Goal: Transaction & Acquisition: Purchase product/service

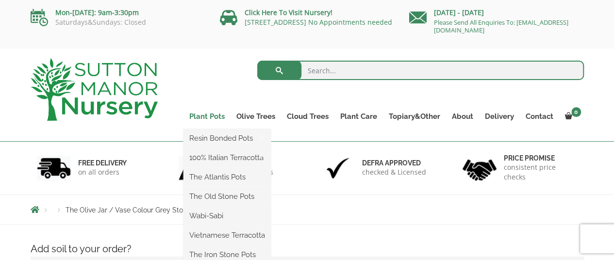
click at [212, 116] on link "Plant Pots" at bounding box center [207, 117] width 47 height 14
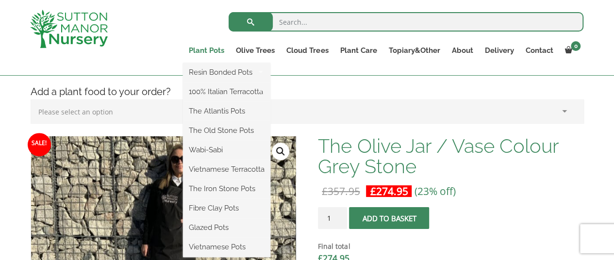
scroll to position [291, 0]
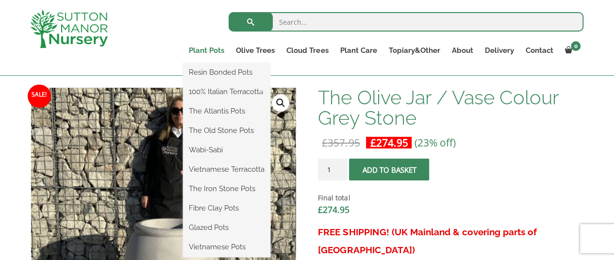
click at [226, 51] on link "Plant Pots" at bounding box center [206, 51] width 47 height 14
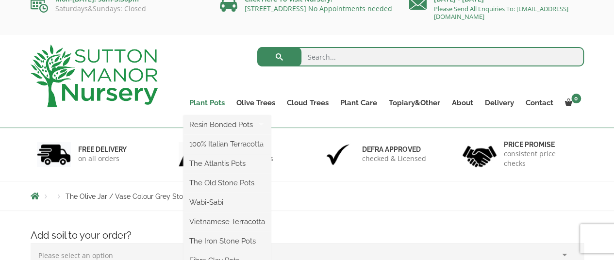
scroll to position [0, 0]
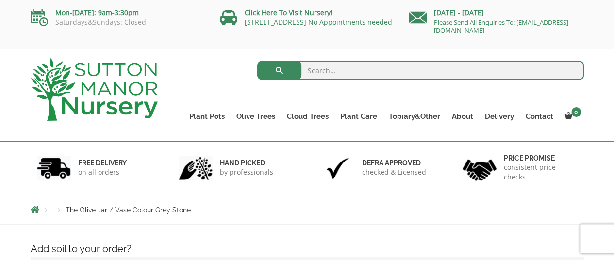
click at [127, 85] on img at bounding box center [94, 89] width 127 height 63
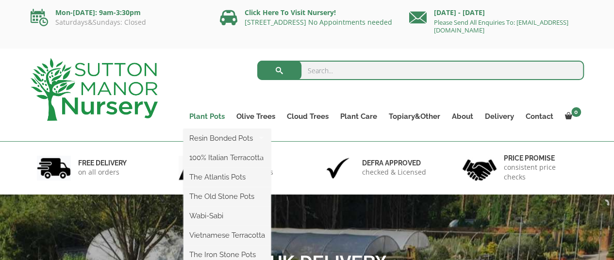
click at [221, 118] on link "Plant Pots" at bounding box center [207, 117] width 47 height 14
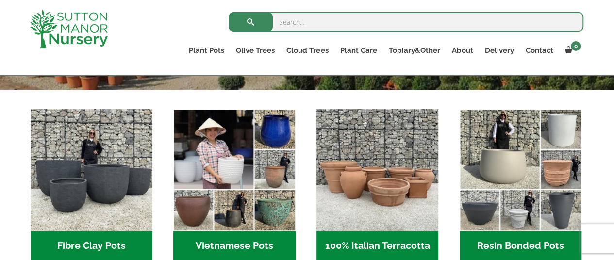
scroll to position [340, 0]
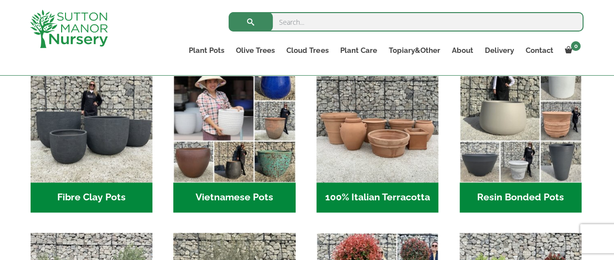
click at [527, 194] on h2 "Resin Bonded Pots (218)" at bounding box center [521, 198] width 122 height 30
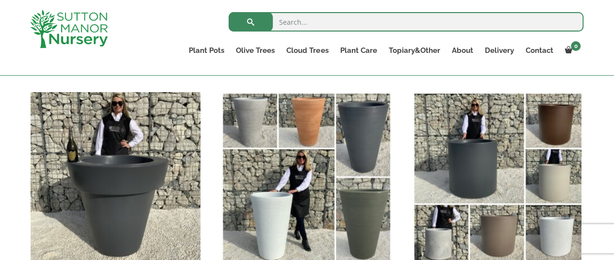
scroll to position [1117, 0]
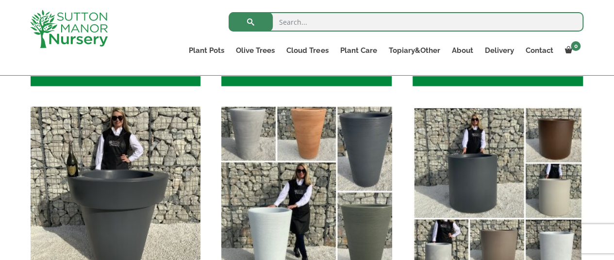
click at [253, 133] on img "Visit product category The San Marino Pots" at bounding box center [307, 191] width 179 height 179
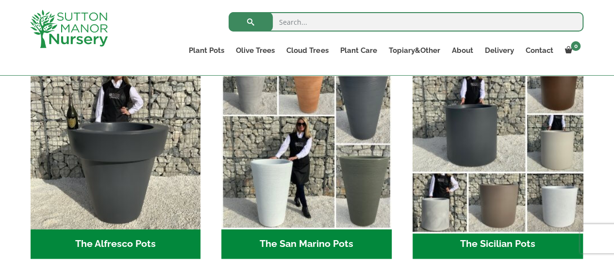
scroll to position [1165, 0]
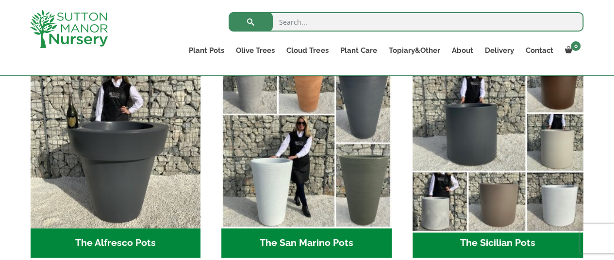
click at [440, 207] on img "Visit product category The Sicilian Pots" at bounding box center [497, 143] width 179 height 179
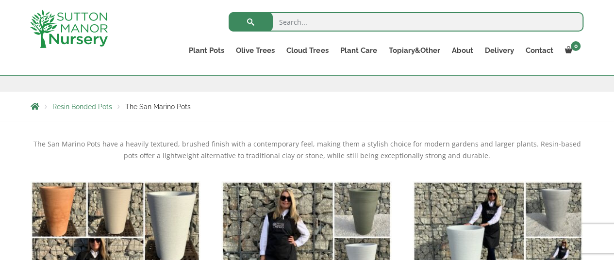
scroll to position [146, 0]
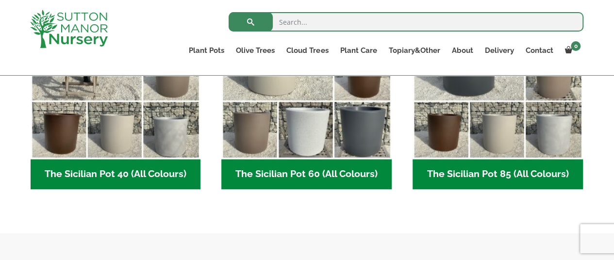
scroll to position [340, 0]
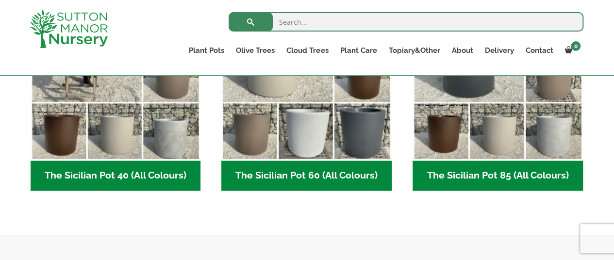
click at [450, 177] on h2 "The Sicilian Pot 85 (All Colours) (6)" at bounding box center [498, 176] width 170 height 30
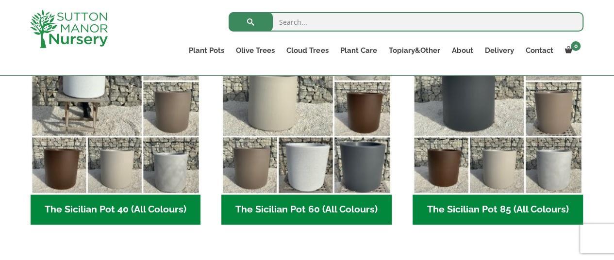
scroll to position [291, 0]
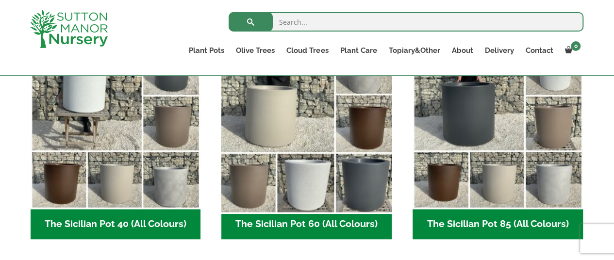
click at [328, 212] on img "Visit product category The Sicilian Pot 60 (All Colours)" at bounding box center [307, 124] width 179 height 179
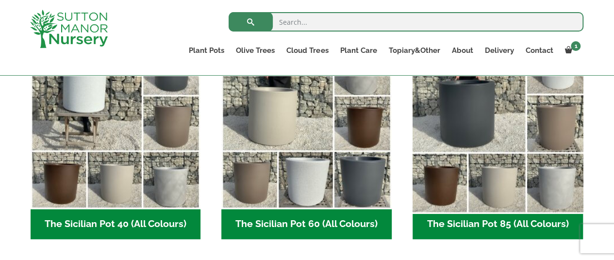
click at [528, 164] on img "Visit product category The Sicilian Pot 85 (All Colours)" at bounding box center [497, 124] width 179 height 179
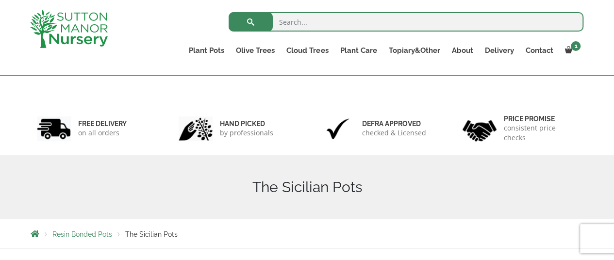
scroll to position [0, 0]
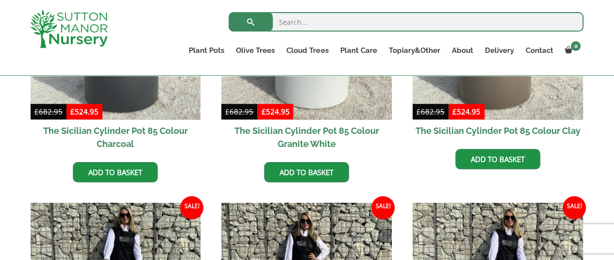
scroll to position [388, 0]
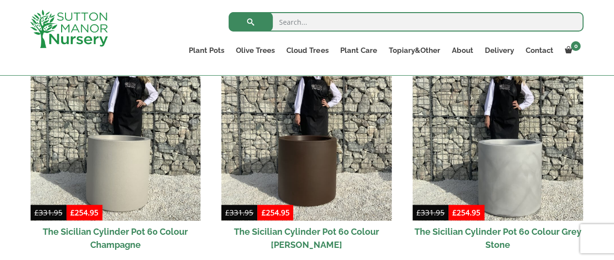
scroll to position [534, 0]
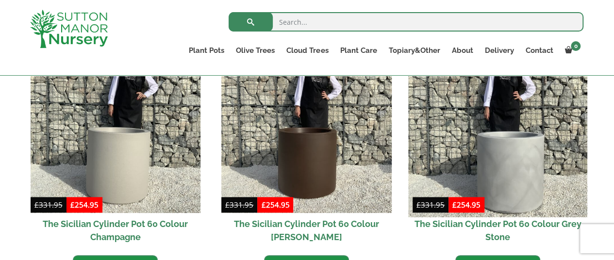
click at [523, 166] on img at bounding box center [497, 128] width 179 height 179
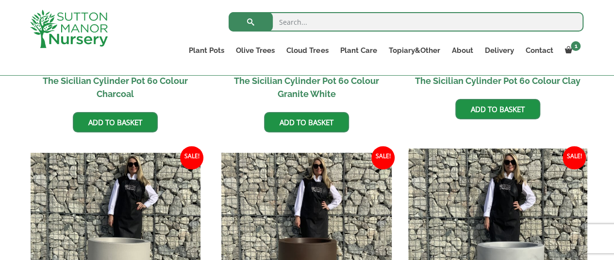
scroll to position [388, 0]
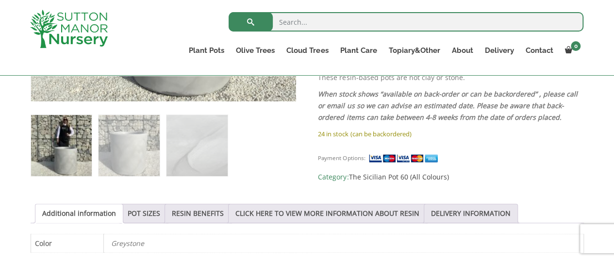
scroll to position [437, 0]
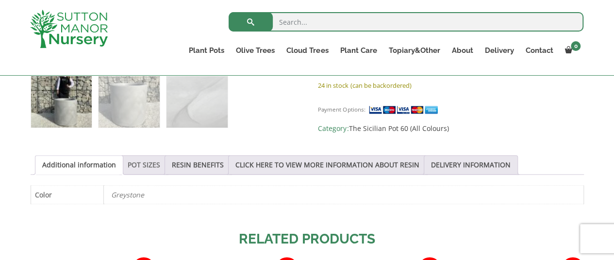
click at [149, 168] on link "POT SIZES" at bounding box center [144, 165] width 33 height 18
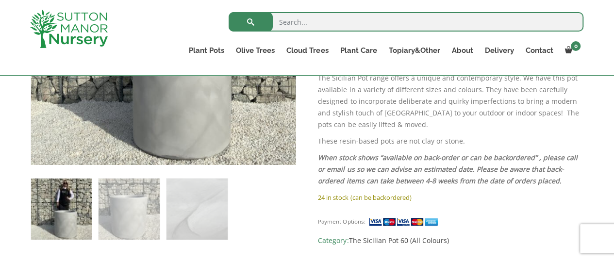
scroll to position [340, 0]
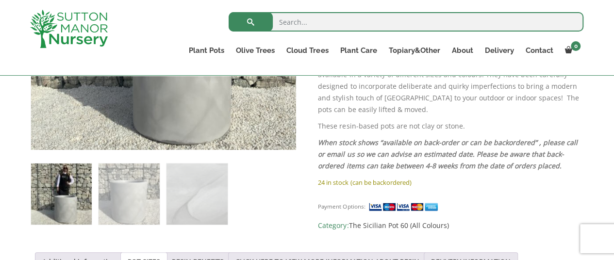
click at [73, 205] on img at bounding box center [61, 194] width 61 height 61
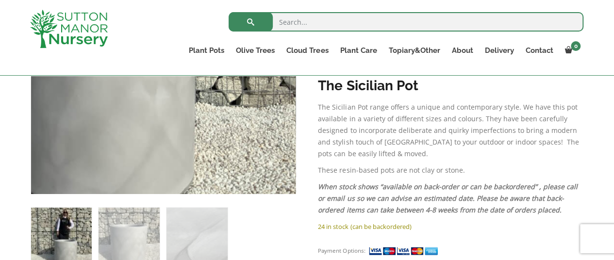
scroll to position [243, 0]
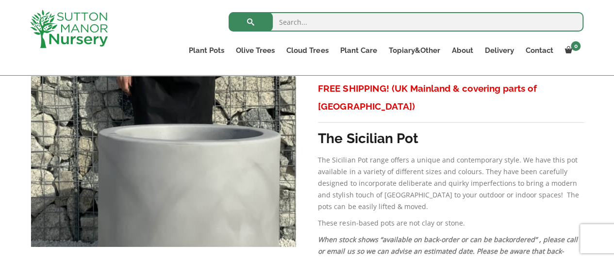
click at [174, 114] on img at bounding box center [155, 115] width 486 height 486
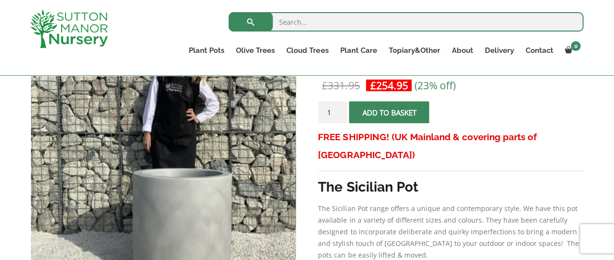
scroll to position [146, 0]
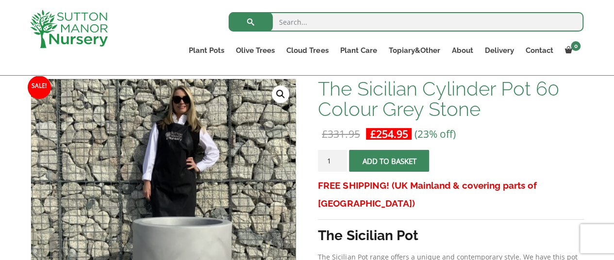
click at [277, 92] on link "🔍" at bounding box center [280, 93] width 17 height 17
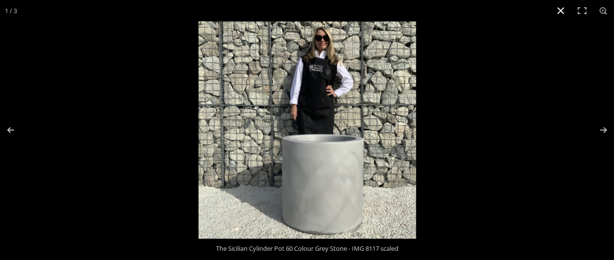
click at [559, 9] on button "Close (Esc)" at bounding box center [560, 10] width 21 height 21
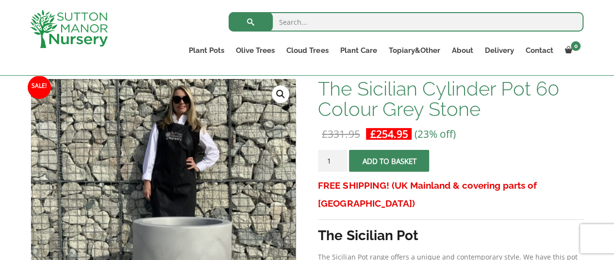
click at [389, 159] on button "Add to basket" at bounding box center [389, 161] width 80 height 22
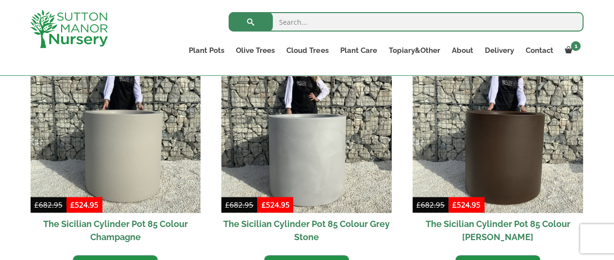
scroll to position [583, 0]
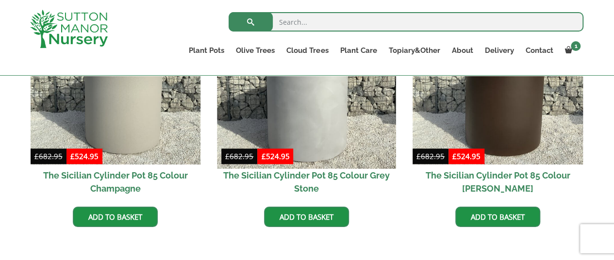
click at [327, 135] on img at bounding box center [307, 79] width 179 height 179
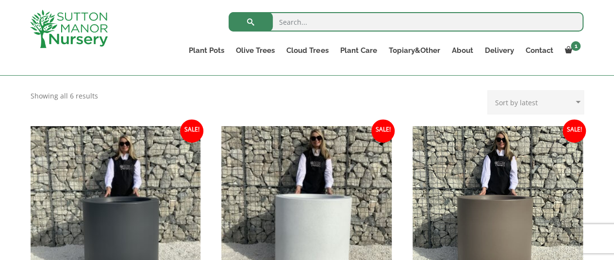
scroll to position [194, 0]
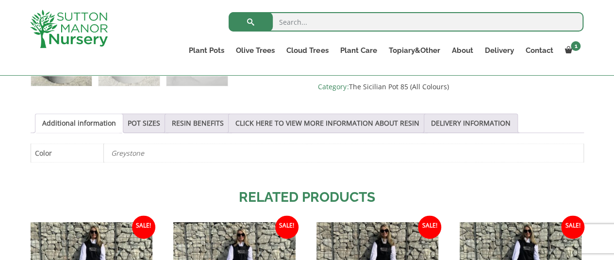
scroll to position [486, 0]
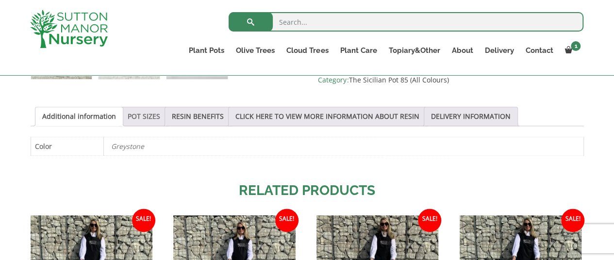
click at [139, 116] on link "POT SIZES" at bounding box center [144, 116] width 33 height 18
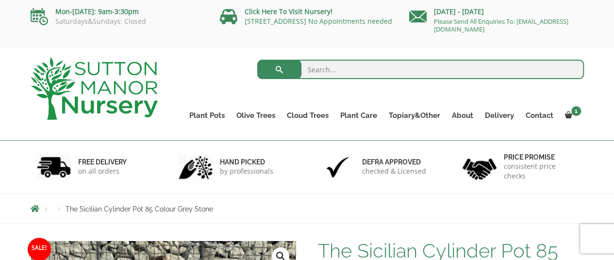
scroll to position [0, 0]
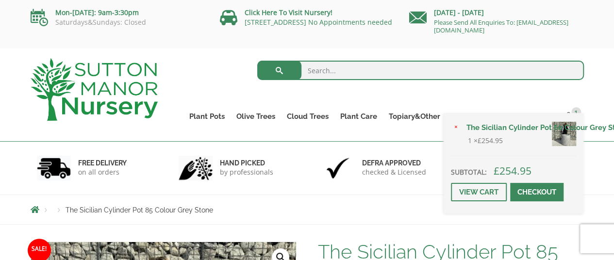
click at [567, 125] on link "The Sicilian Cylinder Pot 60 Colour Grey Stone" at bounding box center [519, 127] width 116 height 15
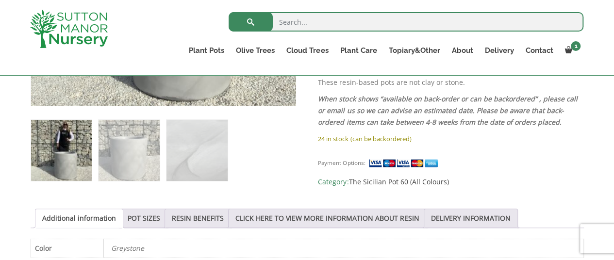
scroll to position [437, 0]
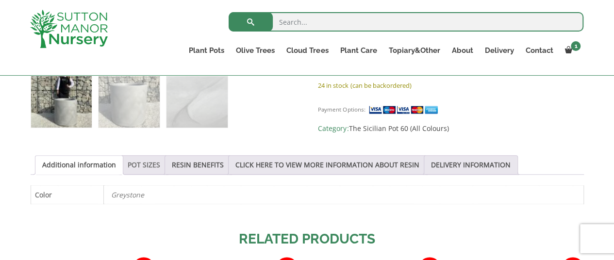
click at [146, 159] on link "POT SIZES" at bounding box center [144, 165] width 33 height 18
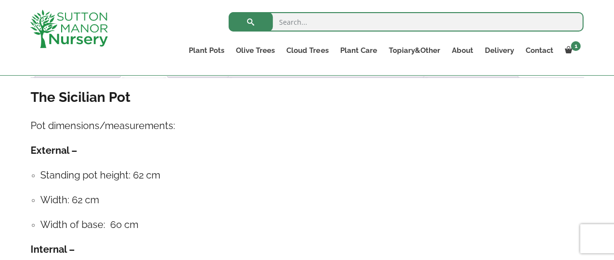
scroll to position [583, 0]
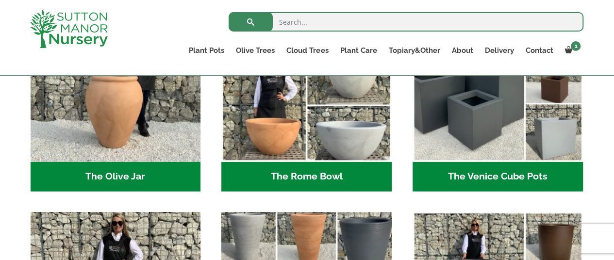
scroll to position [1020, 0]
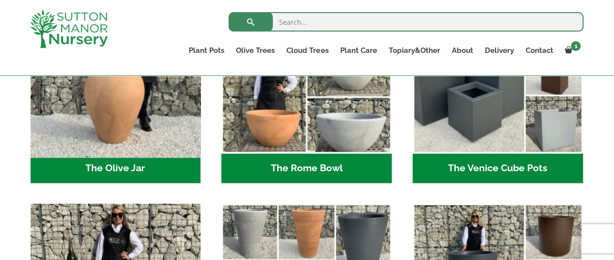
click at [146, 125] on img "Visit product category The Olive Jar" at bounding box center [115, 68] width 179 height 179
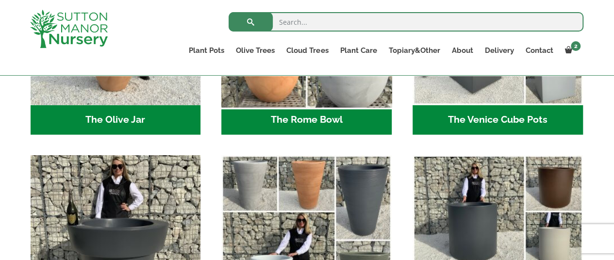
scroll to position [1117, 0]
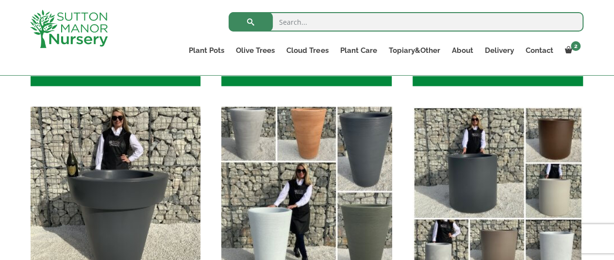
click at [261, 144] on img "Visit product category The San Marino Pots" at bounding box center [307, 191] width 179 height 179
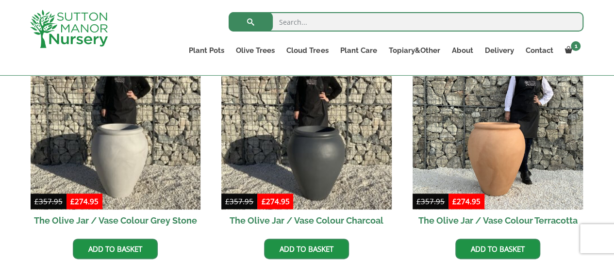
scroll to position [340, 0]
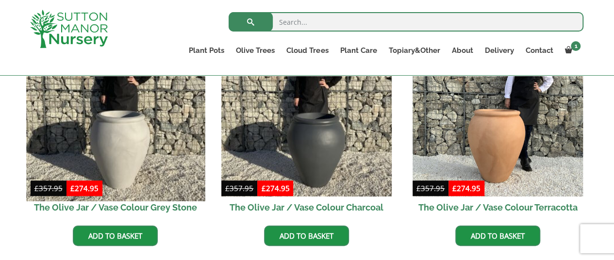
click at [133, 132] on img at bounding box center [115, 111] width 179 height 179
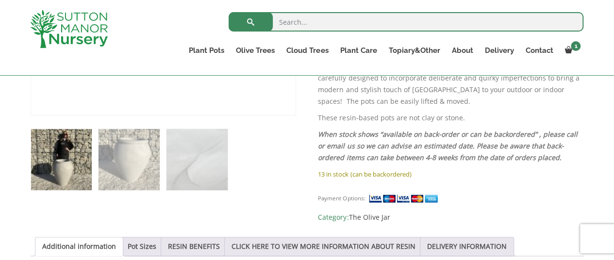
scroll to position [583, 0]
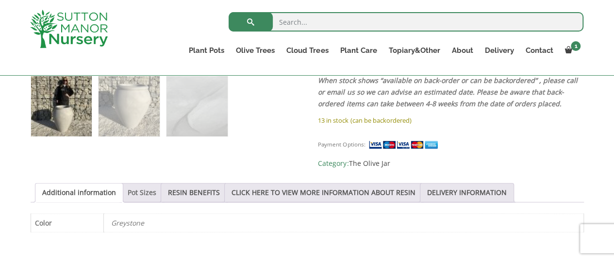
click at [139, 184] on link "Pot Sizes" at bounding box center [142, 193] width 29 height 18
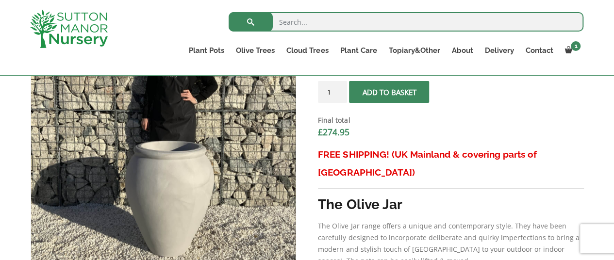
scroll to position [340, 0]
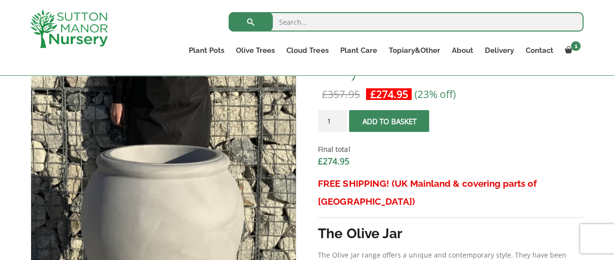
click at [178, 200] on img at bounding box center [151, 148] width 486 height 486
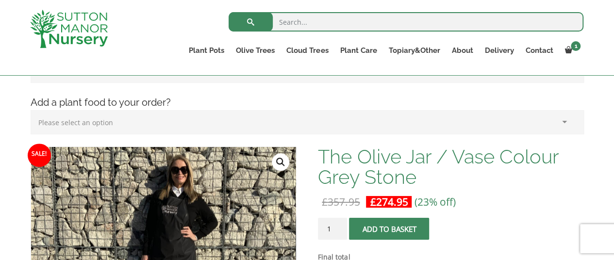
scroll to position [291, 0]
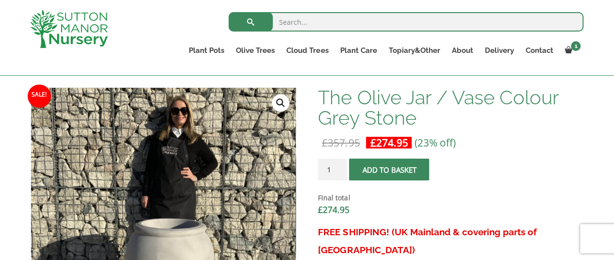
click at [389, 169] on span "submit" at bounding box center [389, 169] width 0 height 0
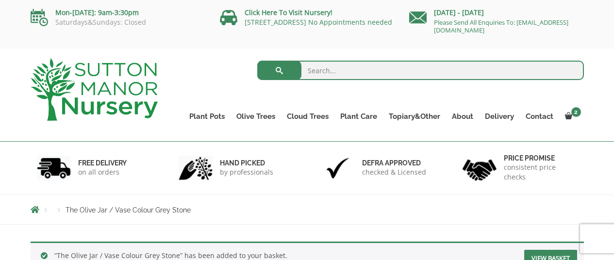
scroll to position [13, 0]
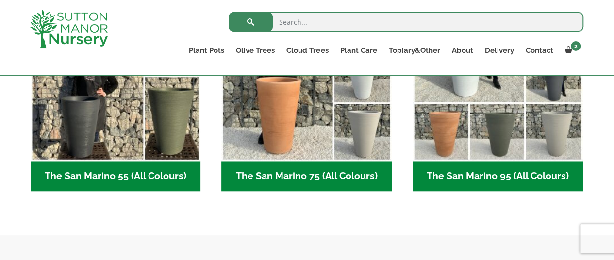
scroll to position [340, 0]
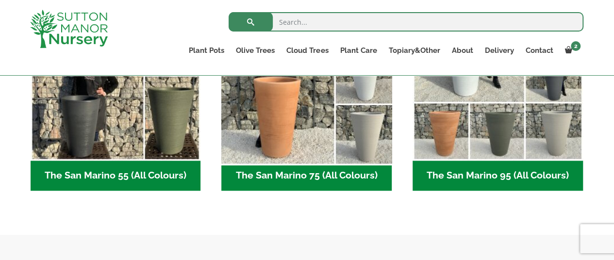
click at [289, 134] on img "Visit product category The San Marino 75 (All Colours)" at bounding box center [307, 75] width 179 height 179
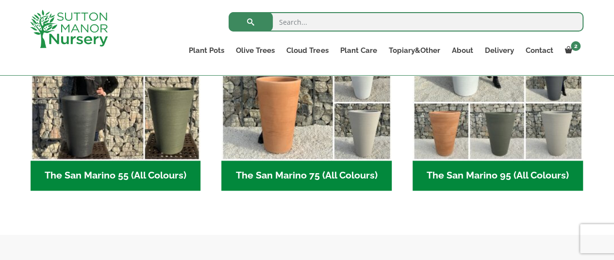
click at [465, 169] on h2 "The San Marino 95 (All Colours) (6)" at bounding box center [498, 176] width 170 height 30
click at [317, 164] on h2 "The San Marino 75 (All Colours) (6)" at bounding box center [306, 176] width 170 height 30
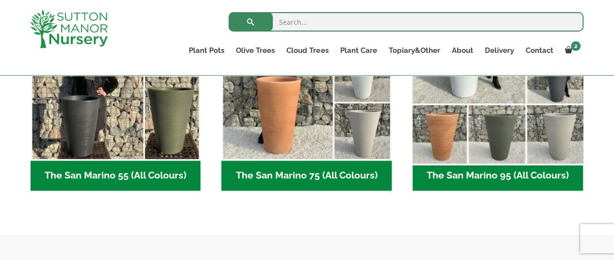
click at [495, 120] on img "Visit product category The San Marino 95 (All Colours)" at bounding box center [497, 75] width 179 height 179
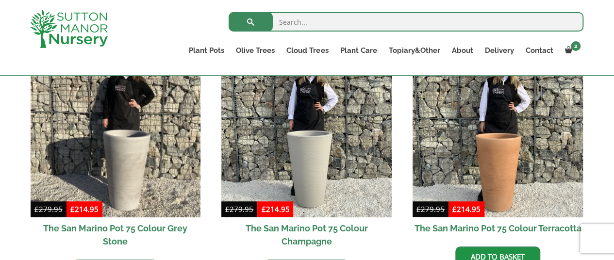
scroll to position [291, 0]
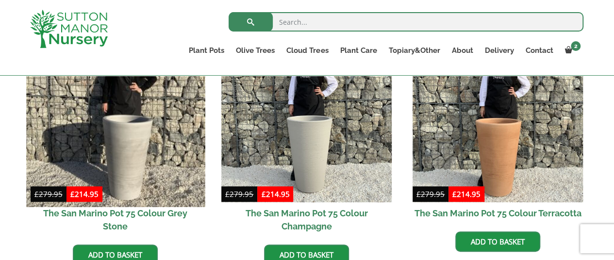
click at [125, 145] on img at bounding box center [115, 117] width 179 height 179
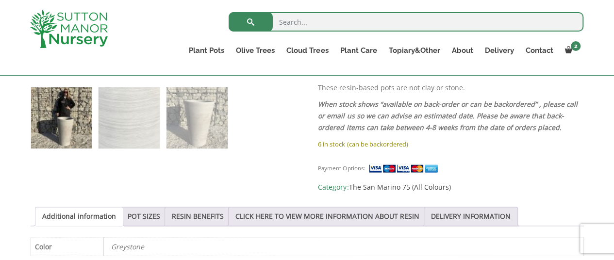
scroll to position [631, 0]
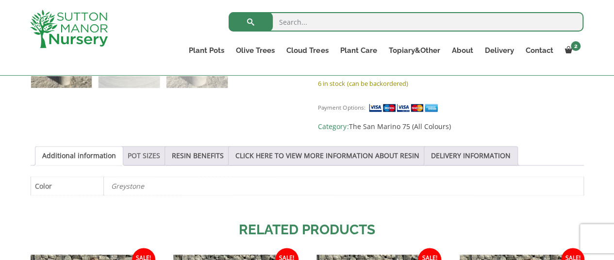
click at [150, 147] on link "POT SIZES" at bounding box center [144, 156] width 33 height 18
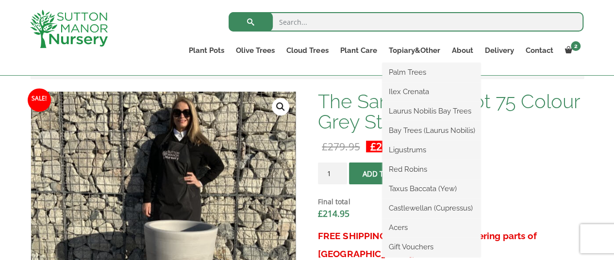
scroll to position [243, 0]
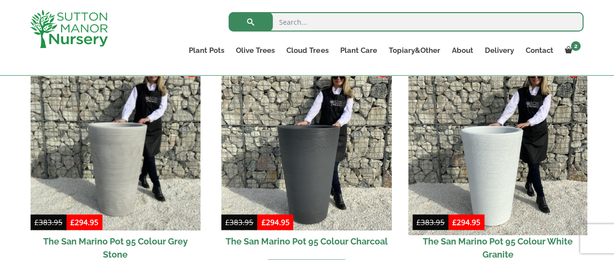
scroll to position [243, 0]
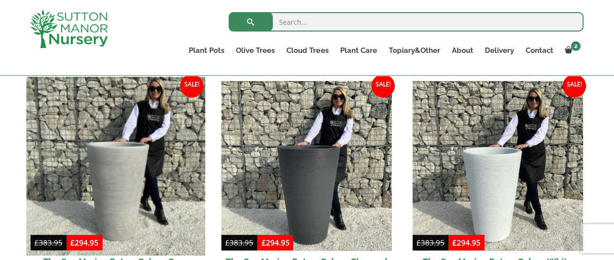
click at [137, 166] on img at bounding box center [115, 166] width 179 height 179
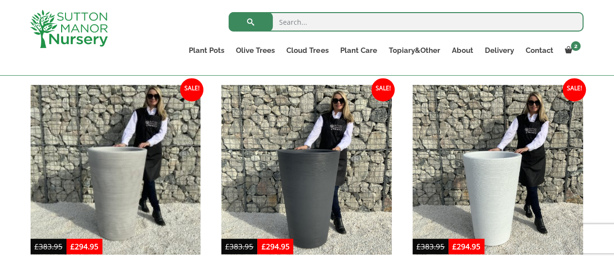
scroll to position [146, 0]
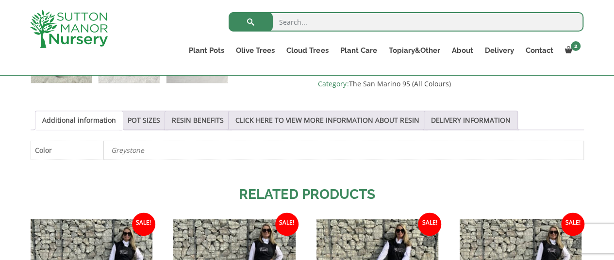
scroll to position [486, 0]
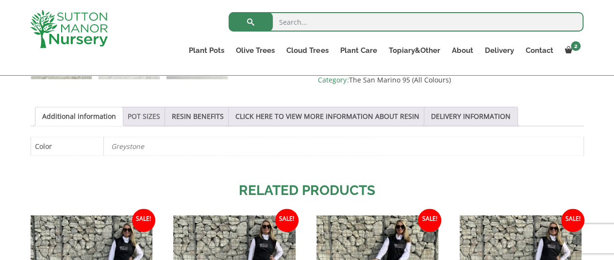
click at [145, 115] on link "POT SIZES" at bounding box center [144, 116] width 33 height 18
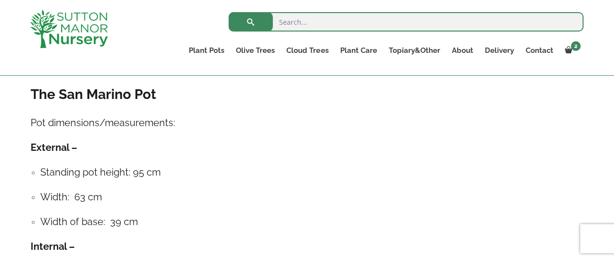
scroll to position [534, 0]
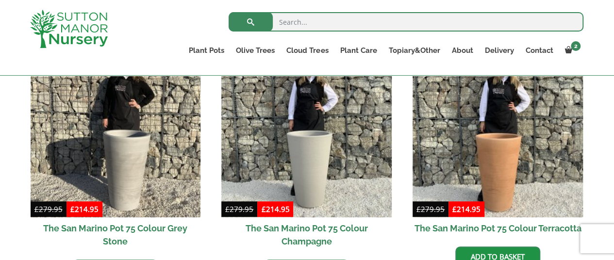
scroll to position [291, 0]
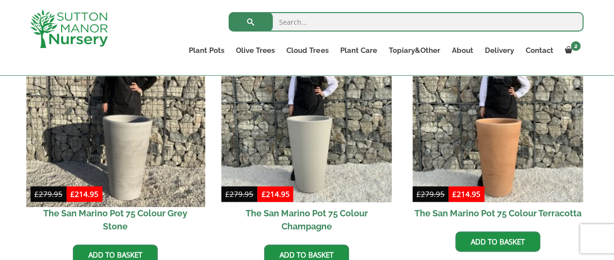
click at [133, 158] on img at bounding box center [115, 117] width 179 height 179
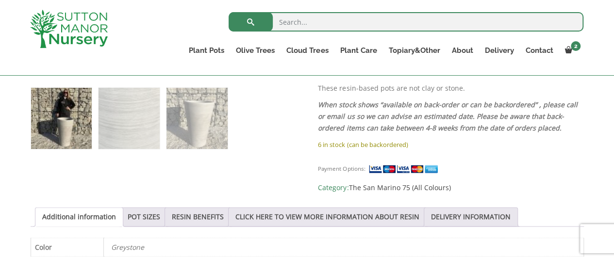
scroll to position [631, 0]
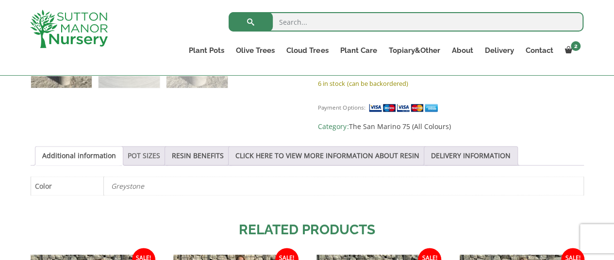
click at [141, 147] on link "POT SIZES" at bounding box center [144, 156] width 33 height 18
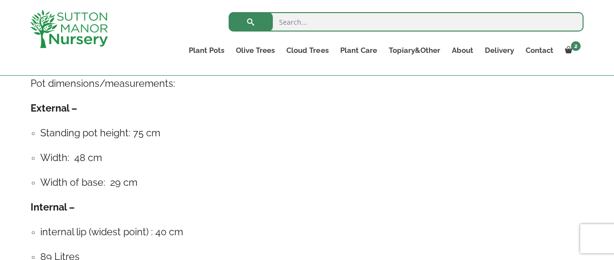
scroll to position [777, 0]
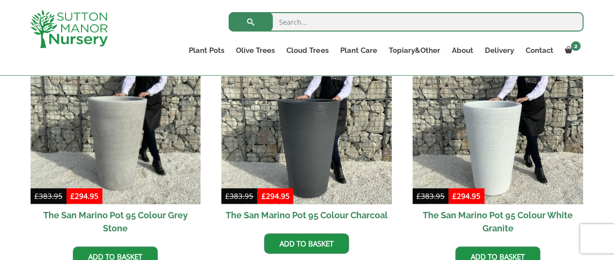
scroll to position [291, 0]
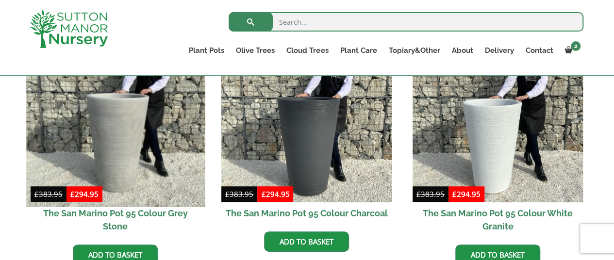
click at [125, 132] on img at bounding box center [115, 117] width 179 height 179
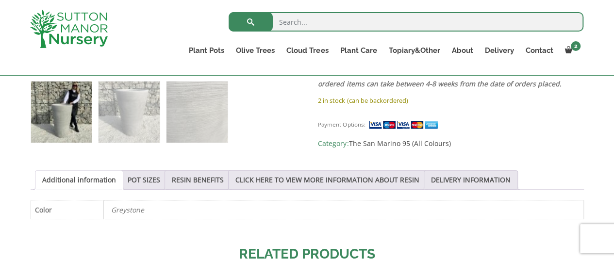
scroll to position [437, 0]
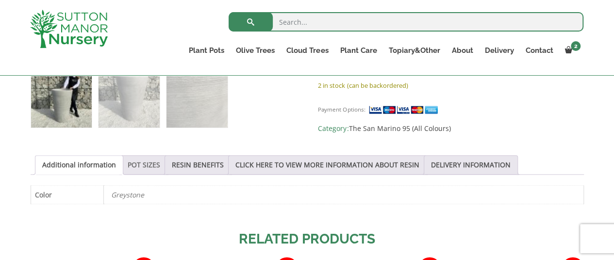
click at [144, 166] on link "POT SIZES" at bounding box center [144, 165] width 33 height 18
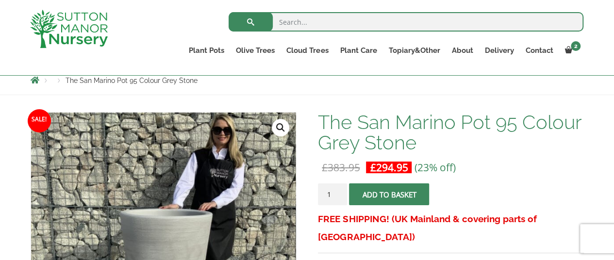
scroll to position [97, 0]
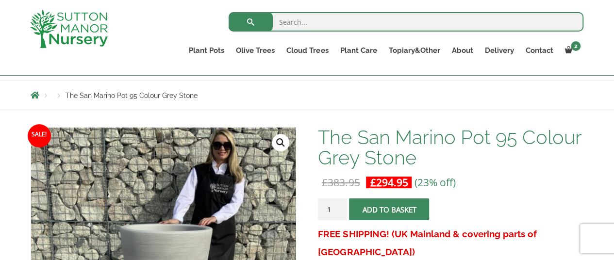
click at [380, 212] on button "Add to basket" at bounding box center [389, 210] width 80 height 22
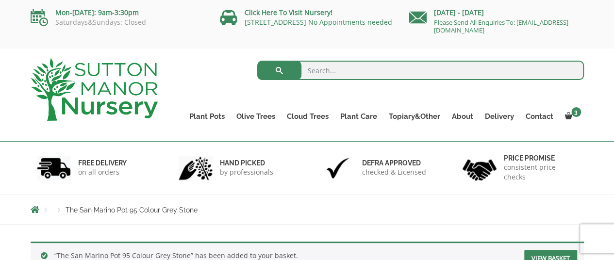
scroll to position [13, 0]
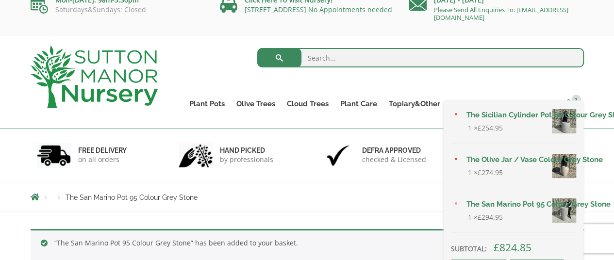
click at [516, 121] on link "The Sicilian Cylinder Pot 60 Colour Grey Stone" at bounding box center [519, 115] width 116 height 15
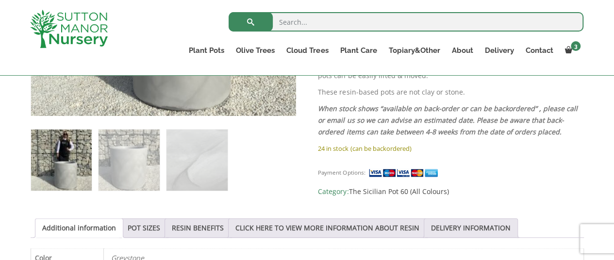
scroll to position [388, 0]
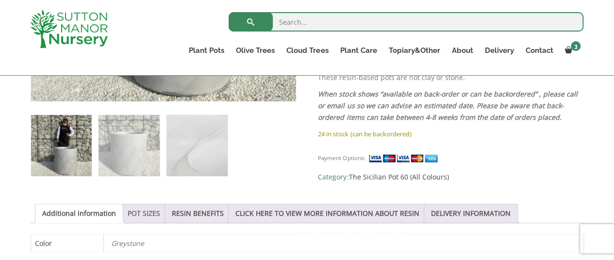
click at [139, 210] on link "POT SIZES" at bounding box center [144, 213] width 33 height 18
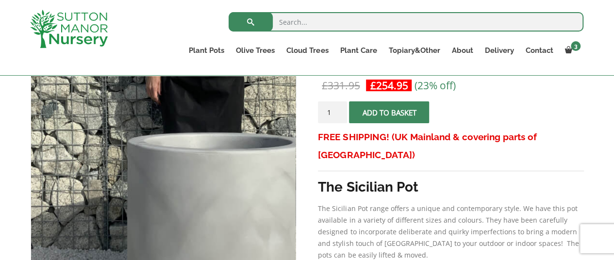
scroll to position [49, 0]
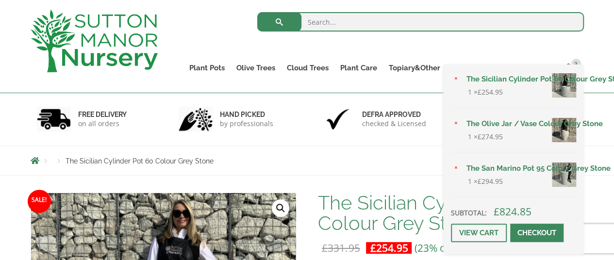
click at [572, 66] on div "× The Sicilian Cylinder Pot 60 Colour Grey Stone 1 × £ 254.95 × The Olive Jar /…" at bounding box center [514, 160] width 140 height 190
click at [574, 63] on span "3" at bounding box center [577, 64] width 10 height 10
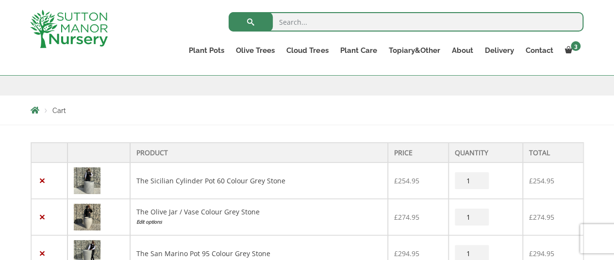
scroll to position [194, 0]
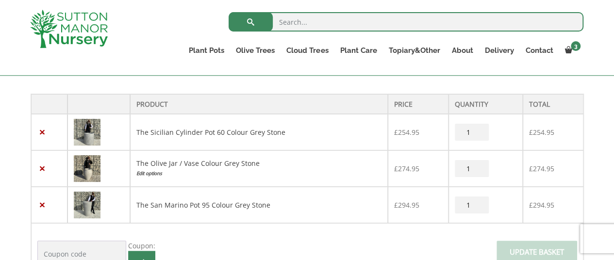
click at [83, 205] on img at bounding box center [87, 205] width 27 height 27
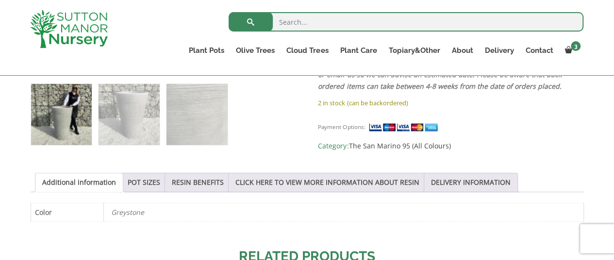
scroll to position [468, 0]
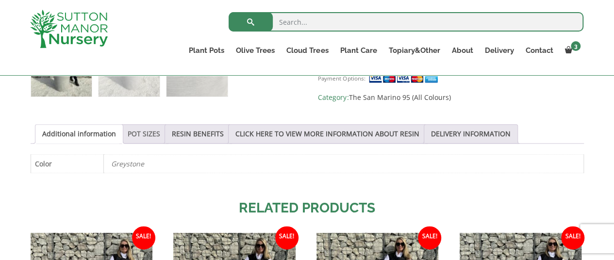
click at [148, 135] on link "POT SIZES" at bounding box center [144, 134] width 33 height 18
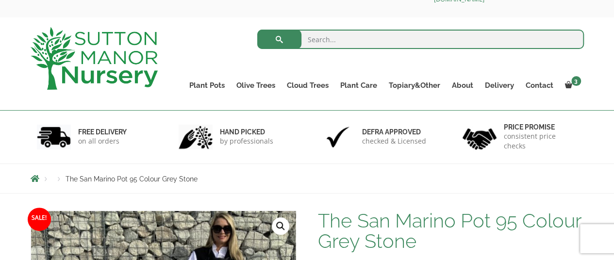
scroll to position [128, 0]
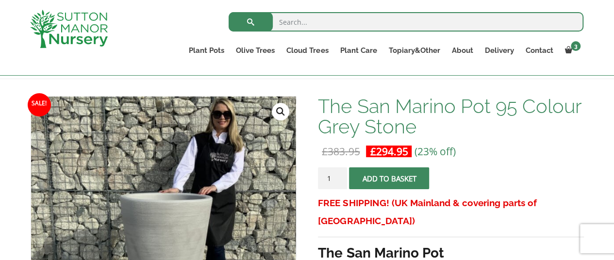
click at [285, 113] on link "🔍" at bounding box center [280, 111] width 17 height 17
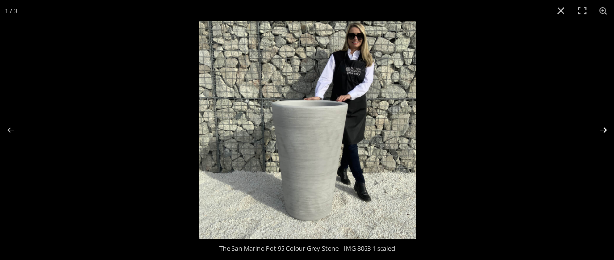
click at [607, 129] on button "Next (arrow right)" at bounding box center [597, 130] width 34 height 49
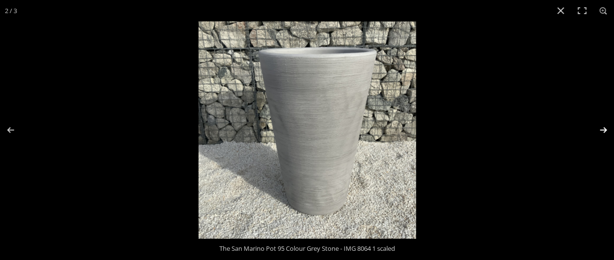
click at [607, 129] on button "Next (arrow right)" at bounding box center [597, 130] width 34 height 49
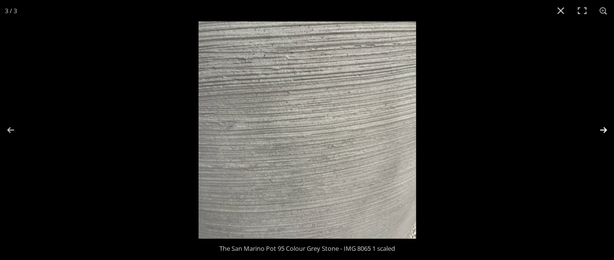
click at [607, 129] on button "Next (arrow right)" at bounding box center [597, 130] width 34 height 49
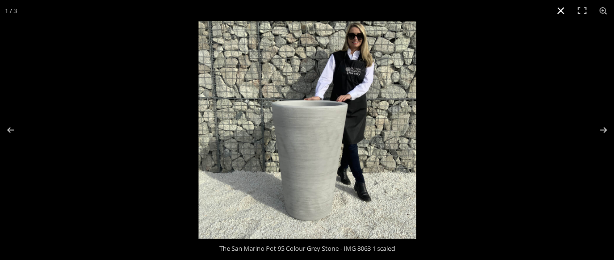
click at [559, 9] on button "Close (Esc)" at bounding box center [560, 10] width 21 height 21
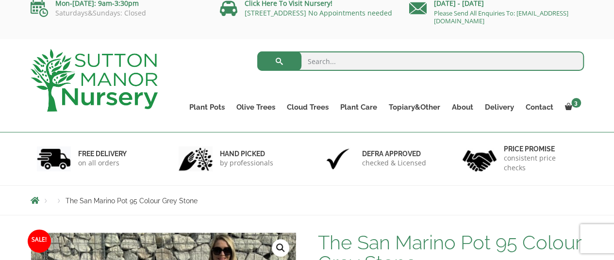
scroll to position [0, 0]
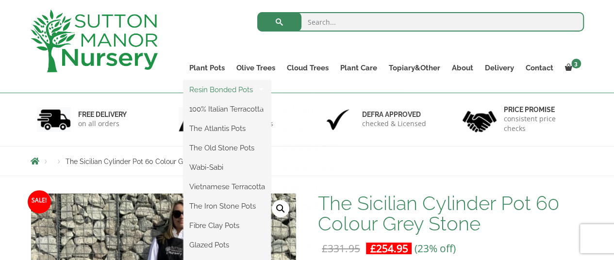
click at [209, 90] on link "Resin Bonded Pots" at bounding box center [227, 90] width 87 height 15
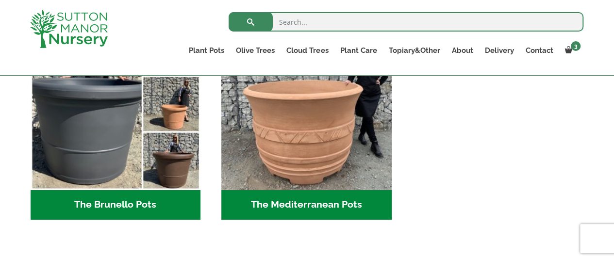
scroll to position [1457, 0]
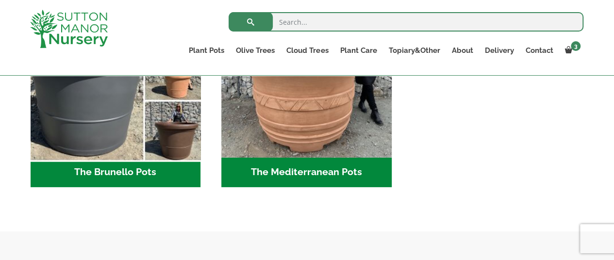
click at [152, 123] on img "Visit product category The Brunello Pots" at bounding box center [115, 72] width 179 height 179
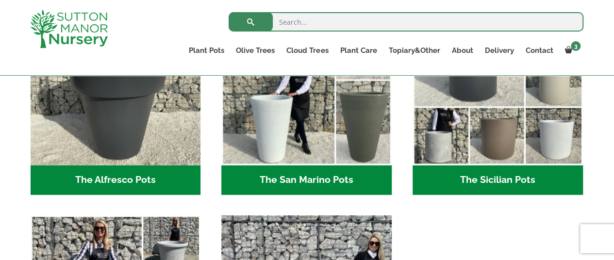
scroll to position [1214, 0]
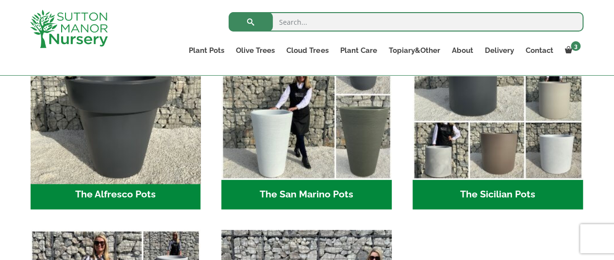
click at [174, 160] on img "Visit product category The Alfresco Pots" at bounding box center [115, 94] width 179 height 179
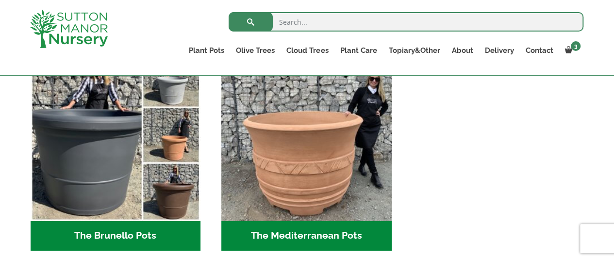
scroll to position [1408, 0]
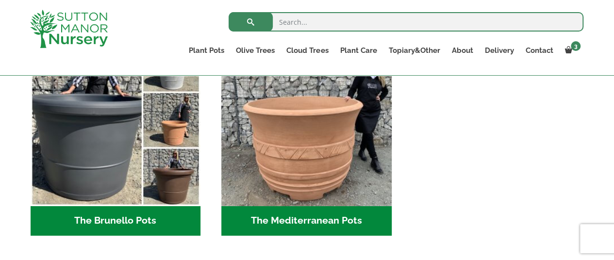
click at [153, 128] on img "Visit product category The Brunello Pots" at bounding box center [116, 121] width 170 height 170
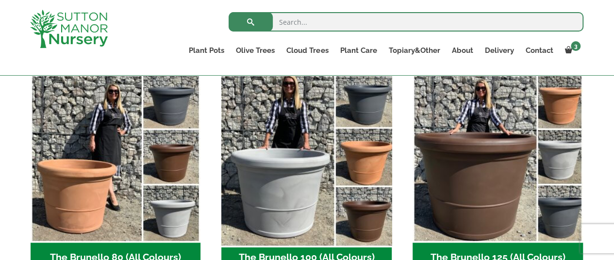
scroll to position [243, 0]
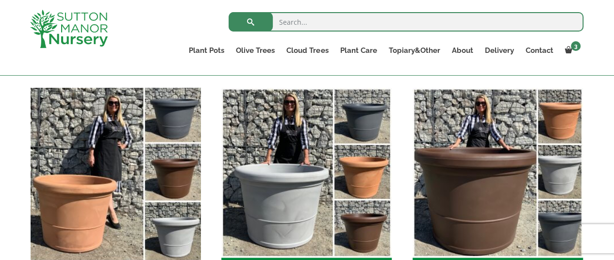
click at [183, 210] on img "Visit product category The Brunello 80 (All Colours)" at bounding box center [115, 173] width 179 height 179
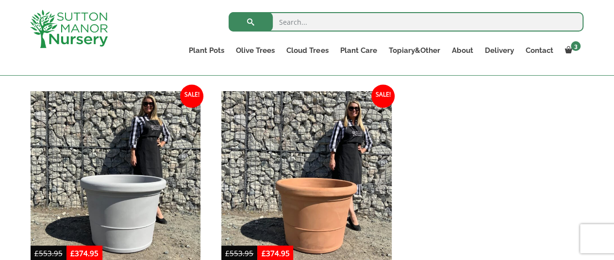
scroll to position [534, 0]
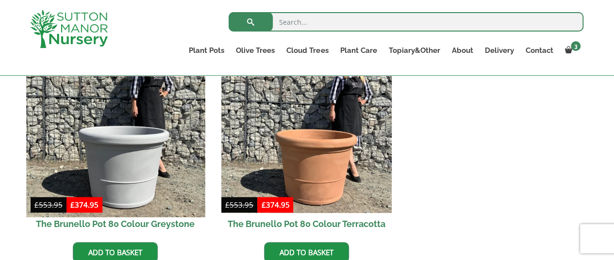
click at [183, 195] on img at bounding box center [115, 128] width 179 height 179
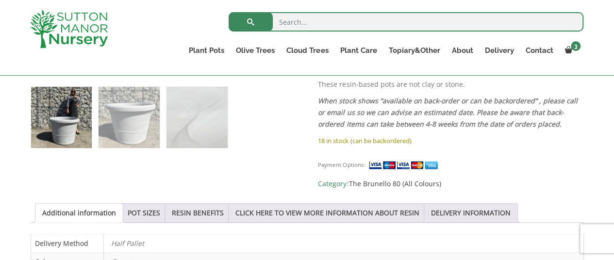
scroll to position [437, 0]
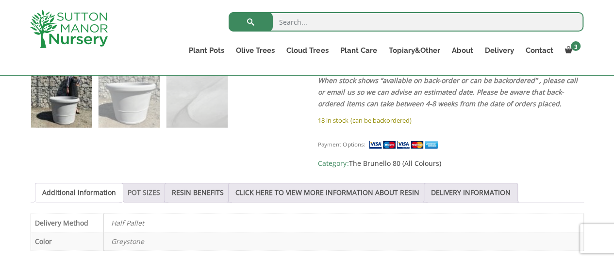
click at [138, 184] on link "POT SIZES" at bounding box center [144, 193] width 33 height 18
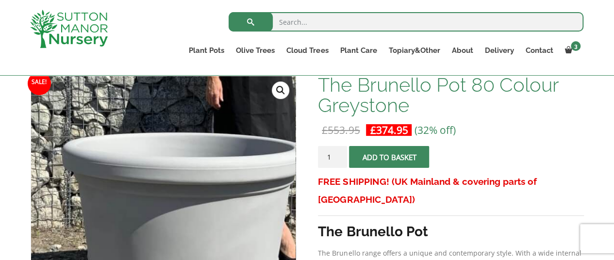
scroll to position [146, 0]
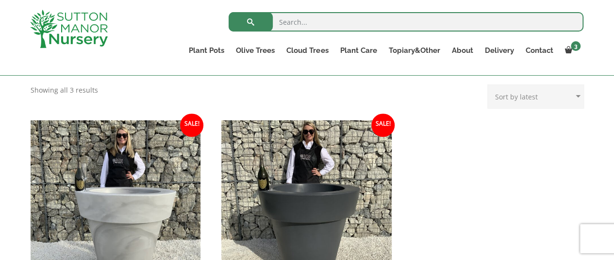
scroll to position [437, 0]
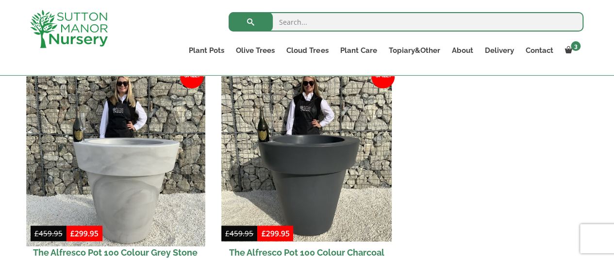
click at [166, 183] on img at bounding box center [115, 156] width 179 height 179
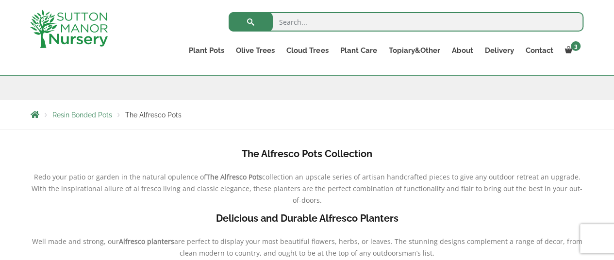
scroll to position [146, 0]
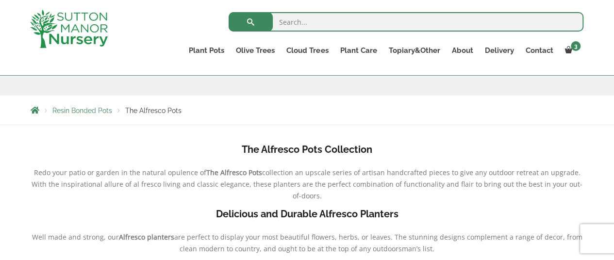
click at [234, 172] on b "The Alfresco Pots" at bounding box center [234, 172] width 56 height 9
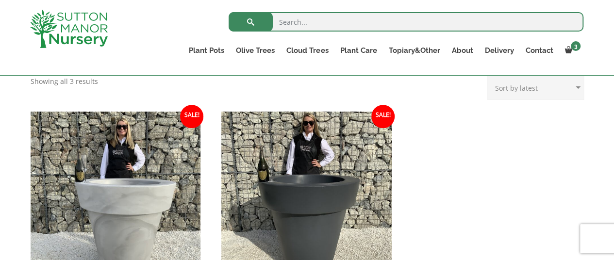
scroll to position [388, 0]
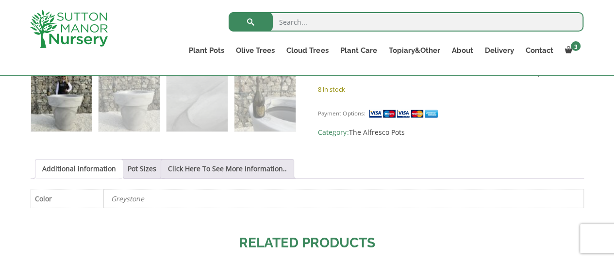
scroll to position [437, 0]
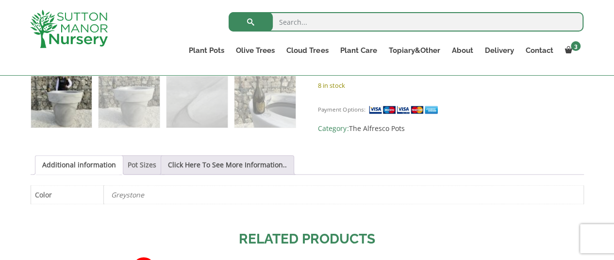
click at [128, 167] on link "Pot Sizes" at bounding box center [142, 165] width 29 height 18
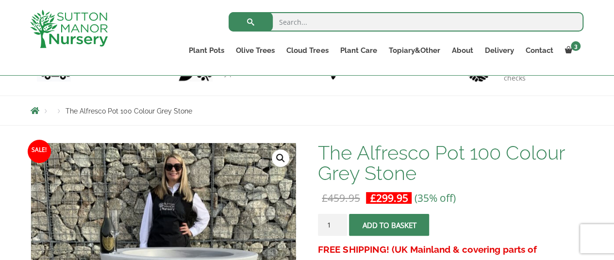
scroll to position [97, 0]
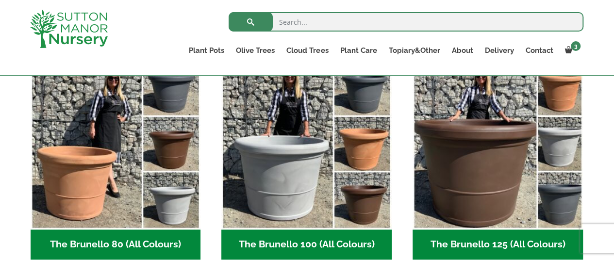
scroll to position [291, 0]
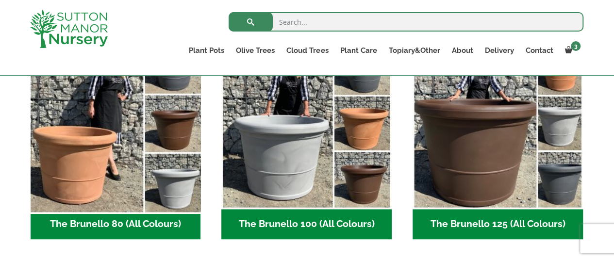
click at [176, 154] on img "Visit product category The Brunello 80 (All Colours)" at bounding box center [115, 124] width 179 height 179
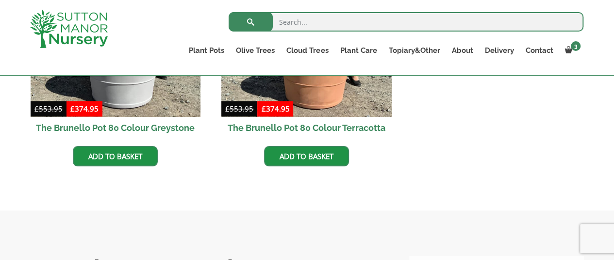
scroll to position [631, 0]
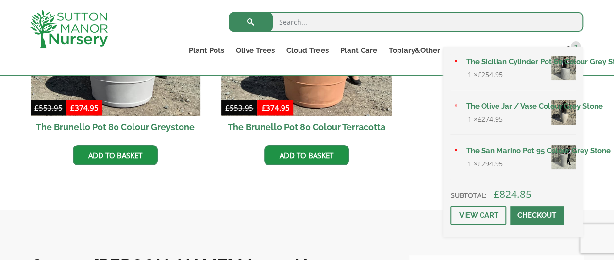
click at [571, 51] on div "× The Sicilian Cylinder Pot 60 Colour Grey Stone 1 × £ 254.95 × The Olive Jar /…" at bounding box center [513, 142] width 140 height 190
click at [475, 218] on link "View cart" at bounding box center [479, 215] width 56 height 18
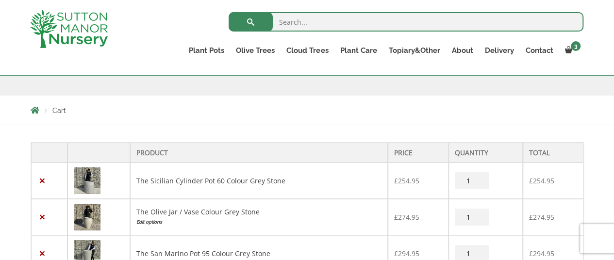
scroll to position [194, 0]
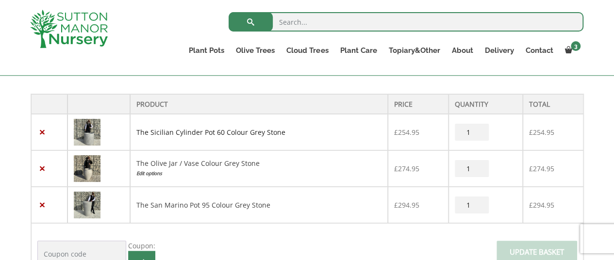
click at [176, 128] on link "The Sicilian Cylinder Pot 60 Colour Grey Stone" at bounding box center [210, 132] width 149 height 9
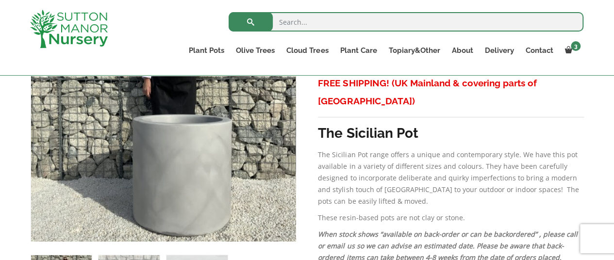
scroll to position [146, 0]
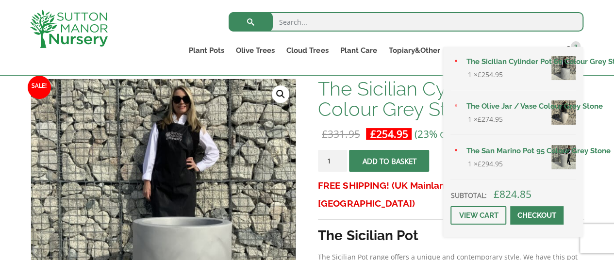
click at [532, 154] on link "The San Marino Pot 95 Colour Grey Stone" at bounding box center [518, 151] width 116 height 15
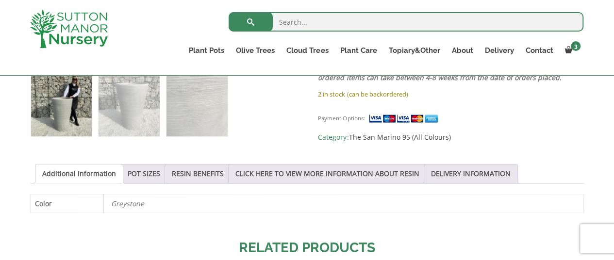
scroll to position [437, 0]
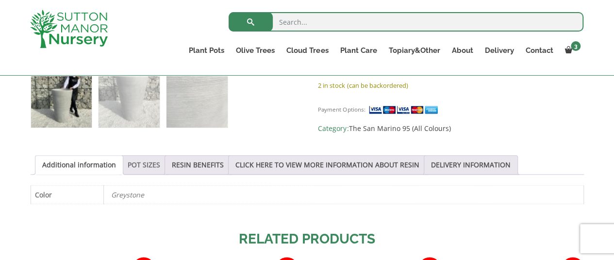
click at [139, 160] on link "POT SIZES" at bounding box center [144, 165] width 33 height 18
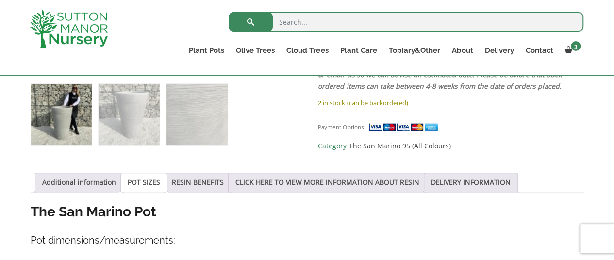
scroll to position [388, 0]
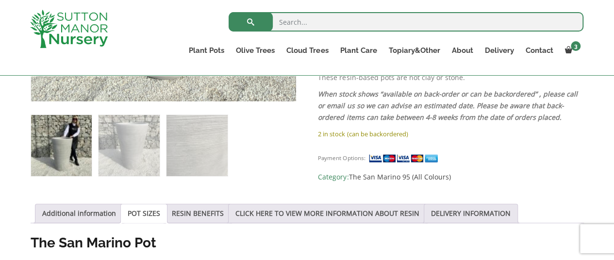
click at [77, 144] on img at bounding box center [61, 145] width 61 height 61
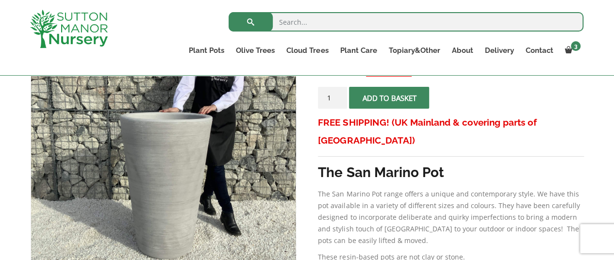
scroll to position [194, 0]
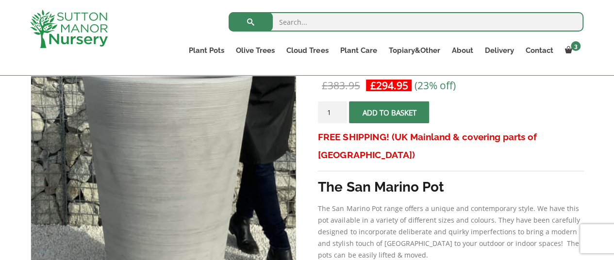
click at [165, 200] on img at bounding box center [162, 132] width 486 height 486
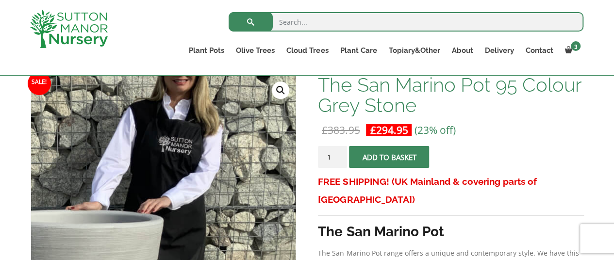
scroll to position [97, 0]
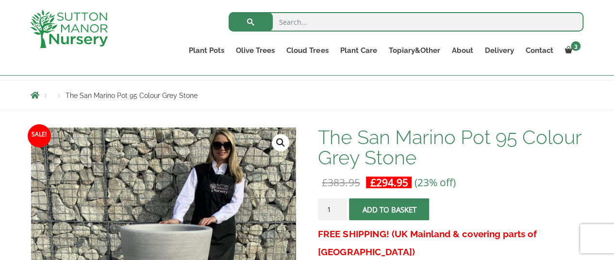
click at [281, 137] on link "🔍" at bounding box center [280, 142] width 17 height 17
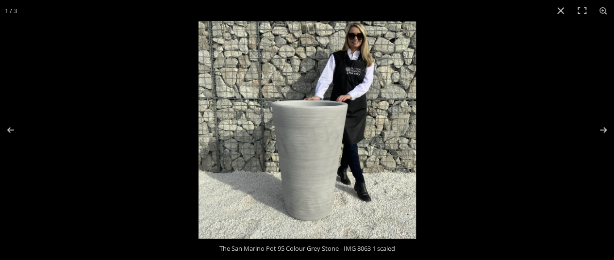
scroll to position [0, 0]
click at [586, 85] on div at bounding box center [506, 151] width 614 height 260
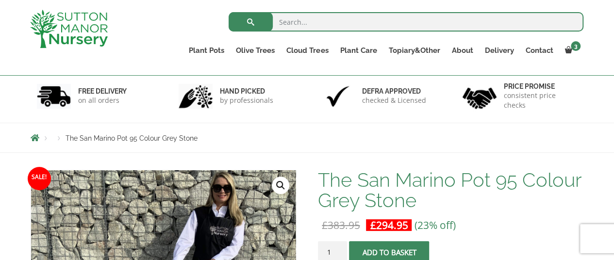
scroll to position [49, 0]
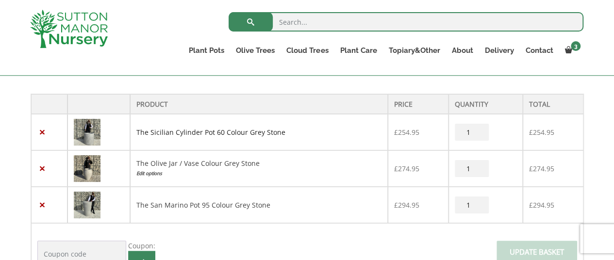
click at [168, 133] on link "The Sicilian Cylinder Pot 60 Colour Grey Stone" at bounding box center [210, 132] width 149 height 9
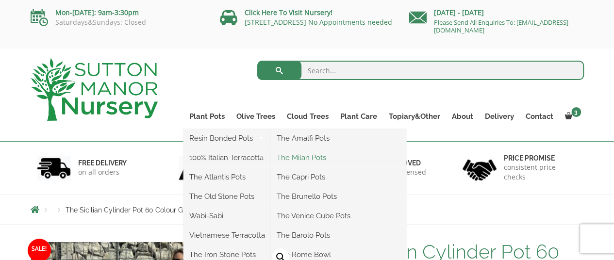
scroll to position [49, 0]
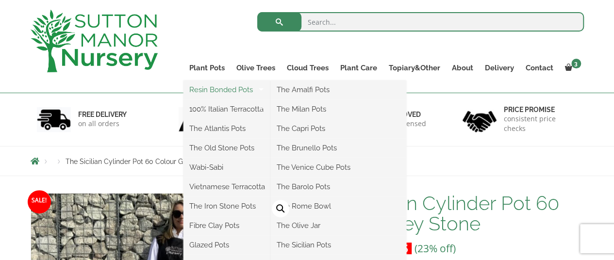
click at [249, 91] on link "Resin Bonded Pots" at bounding box center [227, 90] width 87 height 15
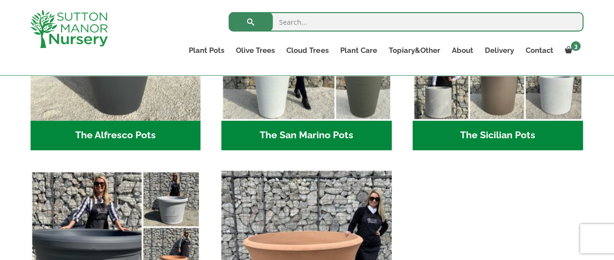
scroll to position [1214, 0]
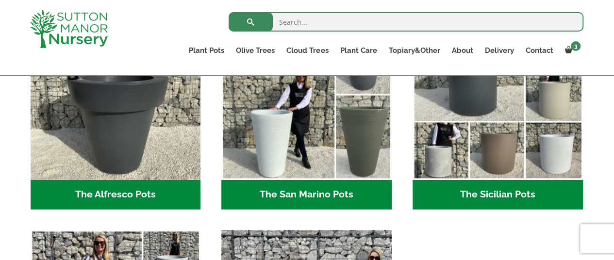
click at [354, 188] on h2 "The San Marino Pots (17)" at bounding box center [306, 195] width 170 height 30
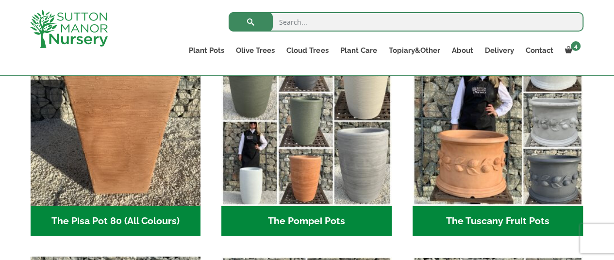
scroll to position [728, 0]
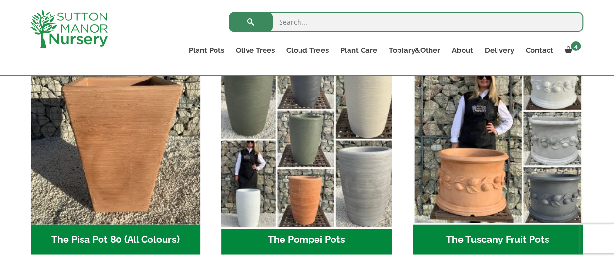
click at [363, 167] on img "Visit product category The Pompei Pots" at bounding box center [307, 139] width 179 height 179
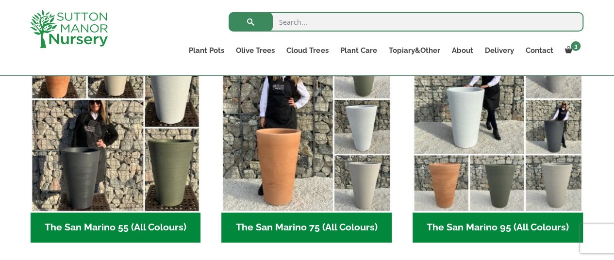
scroll to position [291, 0]
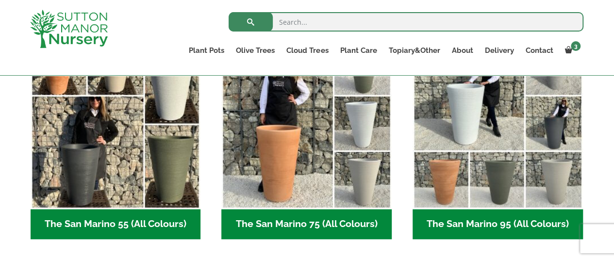
click at [440, 218] on h2 "The San Marino 95 (All Colours) (6)" at bounding box center [498, 224] width 170 height 30
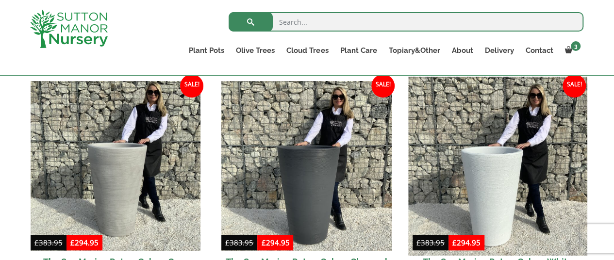
scroll to position [291, 0]
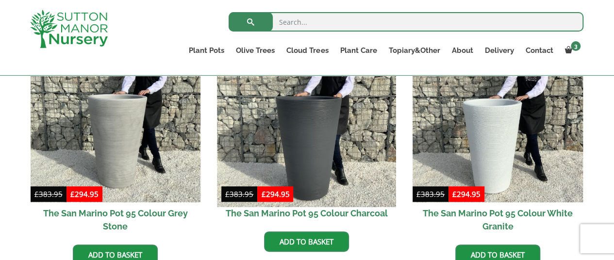
click at [309, 132] on img at bounding box center [307, 117] width 179 height 179
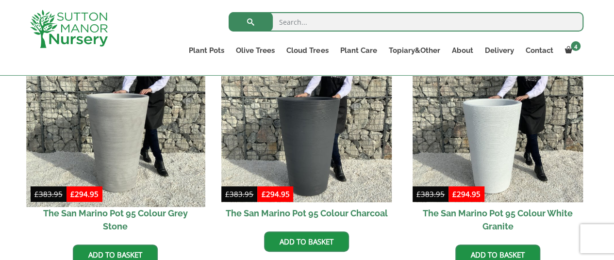
click at [125, 128] on img at bounding box center [115, 117] width 179 height 179
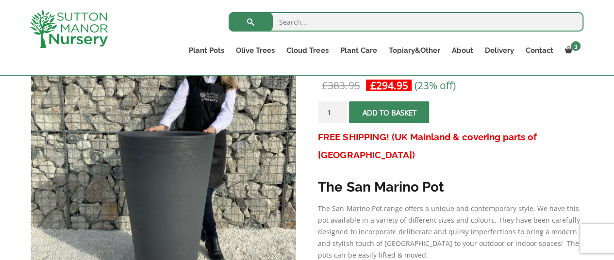
scroll to position [243, 0]
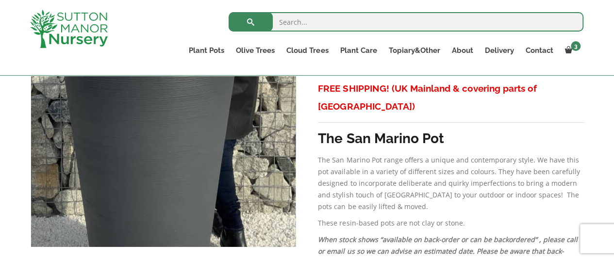
click at [186, 139] on img at bounding box center [144, 93] width 486 height 486
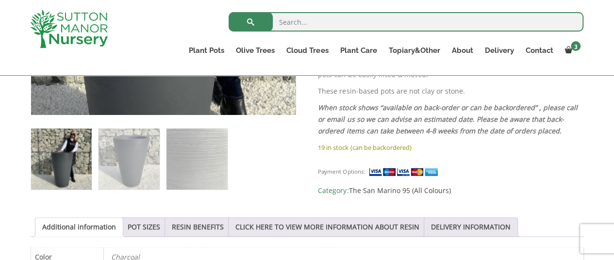
scroll to position [388, 0]
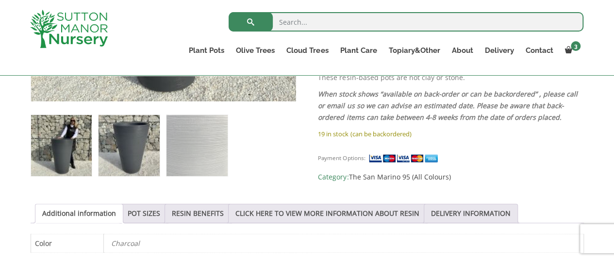
click at [151, 147] on img at bounding box center [129, 145] width 61 height 61
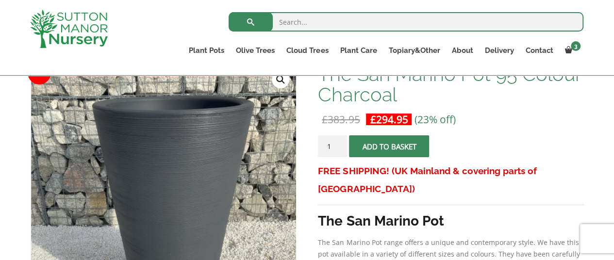
scroll to position [146, 0]
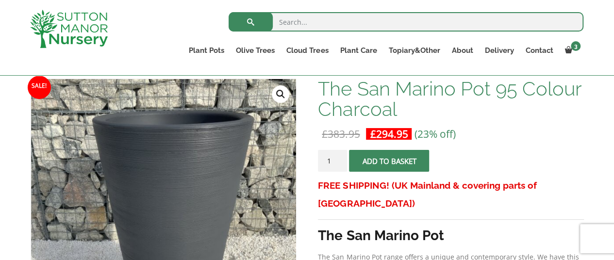
click at [357, 163] on button "Add to basket" at bounding box center [389, 161] width 80 height 22
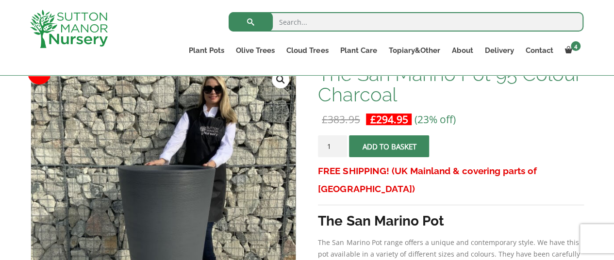
scroll to position [146, 0]
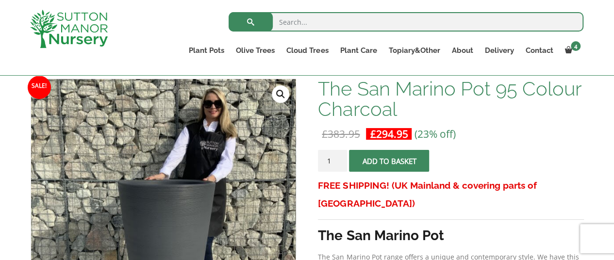
click at [280, 94] on link "🔍" at bounding box center [280, 93] width 17 height 17
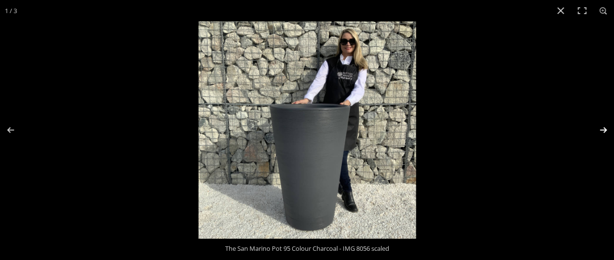
click at [600, 129] on button "Next (arrow right)" at bounding box center [597, 130] width 34 height 49
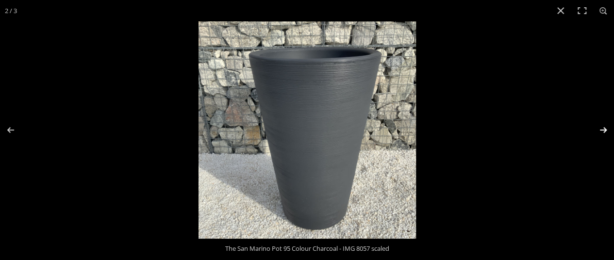
click at [599, 129] on button "Next (arrow right)" at bounding box center [597, 130] width 34 height 49
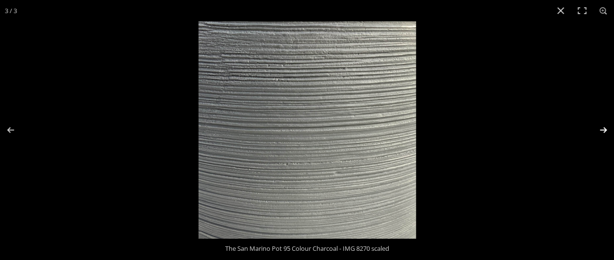
click at [599, 129] on button "Next (arrow right)" at bounding box center [597, 130] width 34 height 49
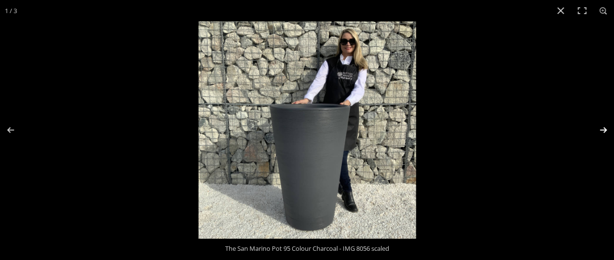
click at [599, 129] on button "Next (arrow right)" at bounding box center [597, 130] width 34 height 49
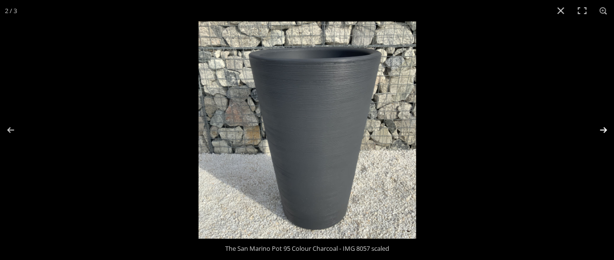
click at [599, 129] on button "Next (arrow right)" at bounding box center [597, 130] width 34 height 49
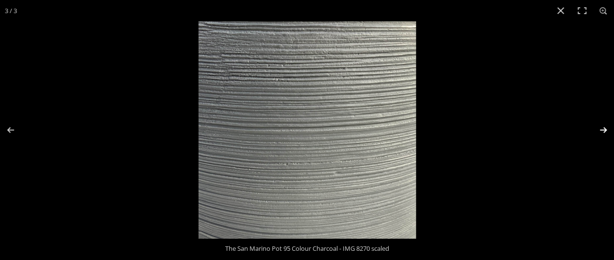
click at [599, 129] on button "Next (arrow right)" at bounding box center [597, 130] width 34 height 49
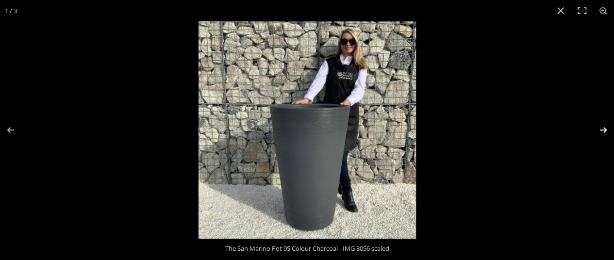
click at [599, 129] on button "Next (arrow right)" at bounding box center [597, 130] width 34 height 49
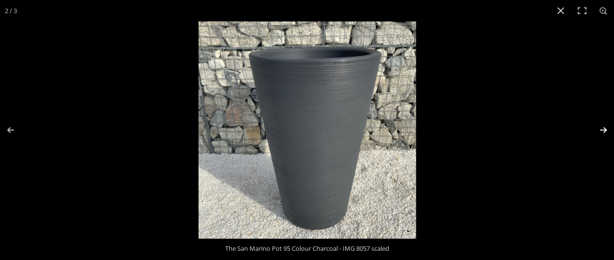
click at [599, 129] on button "Next (arrow right)" at bounding box center [597, 130] width 34 height 49
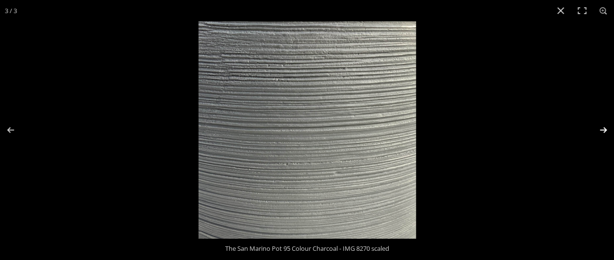
click at [599, 129] on button "Next (arrow right)" at bounding box center [597, 130] width 34 height 49
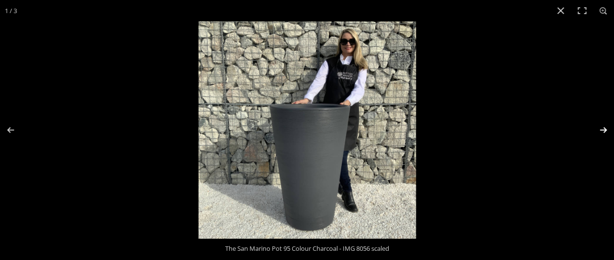
click at [599, 129] on button "Next (arrow right)" at bounding box center [597, 130] width 34 height 49
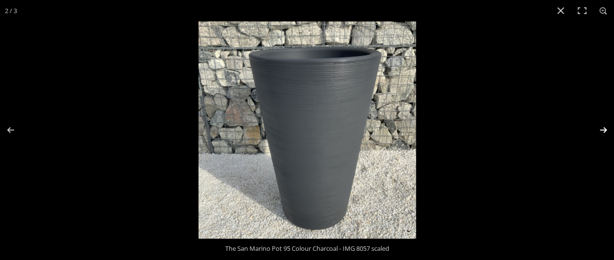
click at [599, 129] on button "Next (arrow right)" at bounding box center [597, 130] width 34 height 49
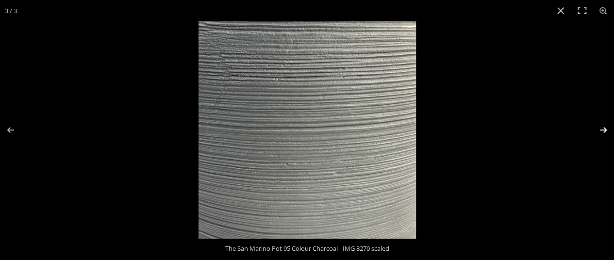
click at [599, 129] on button "Next (arrow right)" at bounding box center [597, 130] width 34 height 49
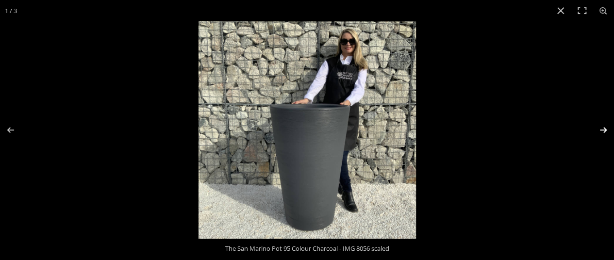
click at [601, 128] on button "Next (arrow right)" at bounding box center [597, 130] width 34 height 49
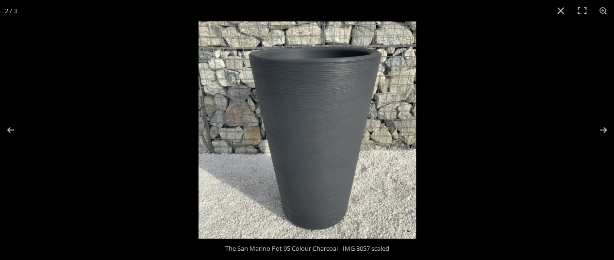
click at [304, 173] on img at bounding box center [308, 130] width 218 height 218
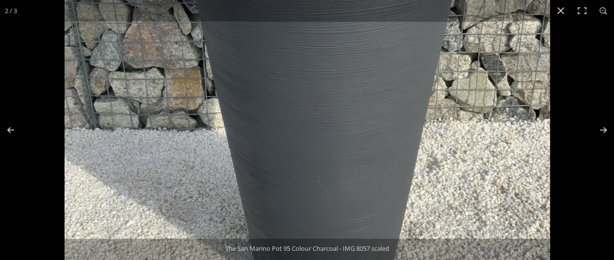
click at [304, 173] on img at bounding box center [308, 77] width 486 height 486
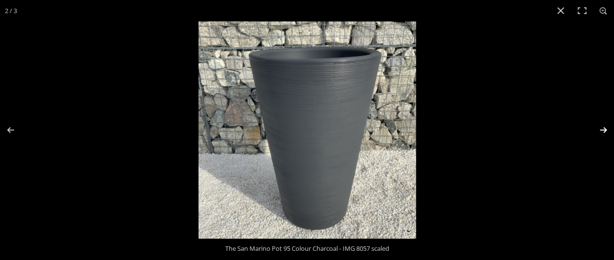
click at [606, 128] on button "Next (arrow right)" at bounding box center [597, 130] width 34 height 49
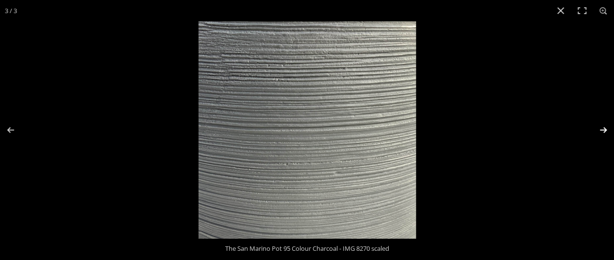
click at [606, 129] on button "Next (arrow right)" at bounding box center [597, 130] width 34 height 49
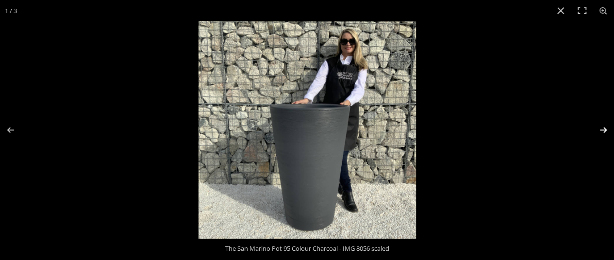
click at [607, 129] on button "Next (arrow right)" at bounding box center [597, 130] width 34 height 49
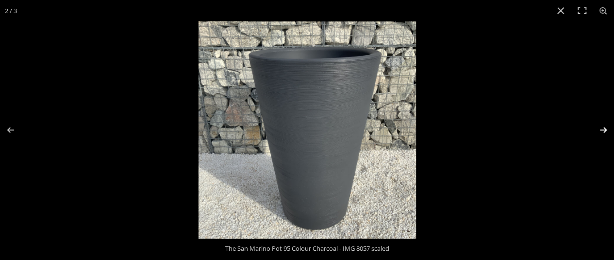
click at [604, 129] on button "Next (arrow right)" at bounding box center [597, 130] width 34 height 49
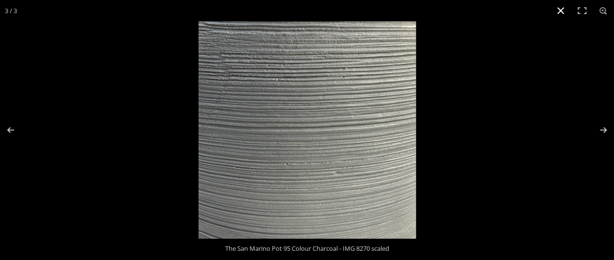
click at [559, 7] on button "Close (Esc)" at bounding box center [560, 10] width 21 height 21
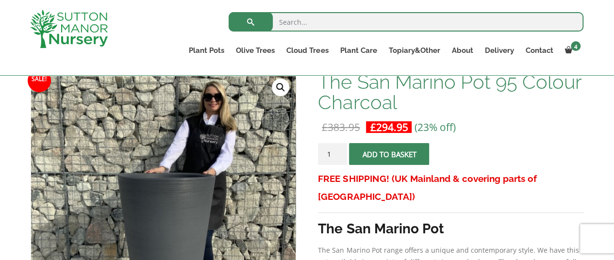
scroll to position [97, 0]
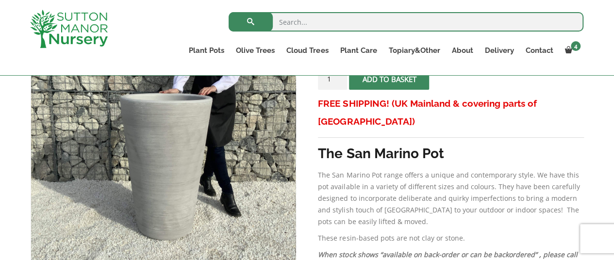
scroll to position [243, 0]
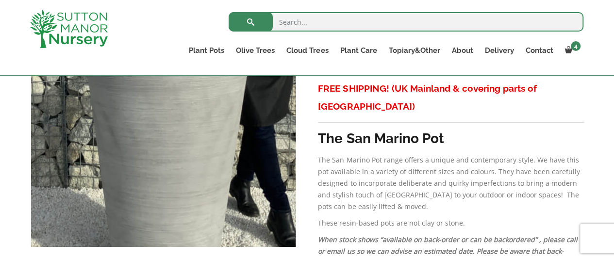
click at [164, 138] on img at bounding box center [163, 95] width 486 height 486
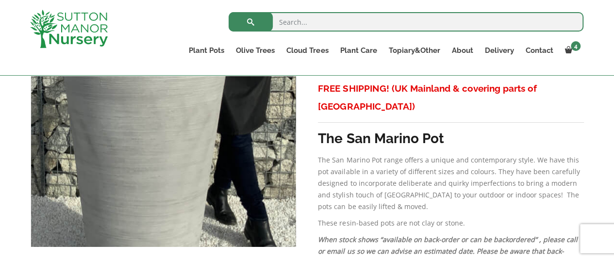
scroll to position [97, 0]
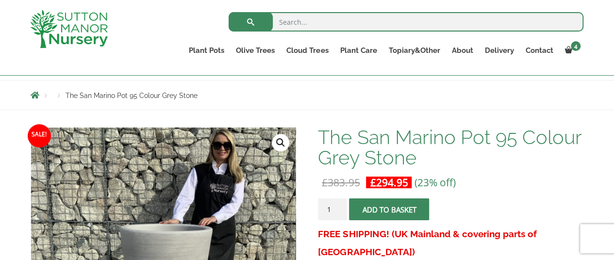
click at [284, 143] on link "🔍" at bounding box center [280, 142] width 17 height 17
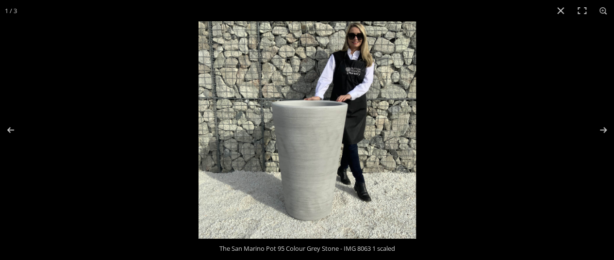
click at [278, 132] on img at bounding box center [308, 130] width 218 height 218
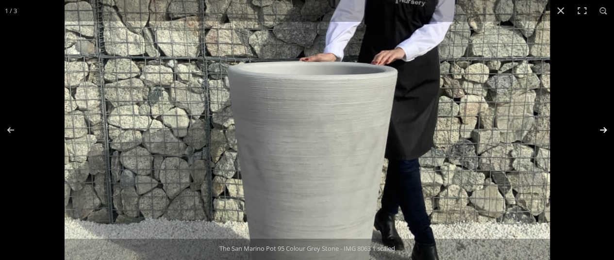
click at [601, 130] on button "Next (arrow right)" at bounding box center [597, 130] width 34 height 49
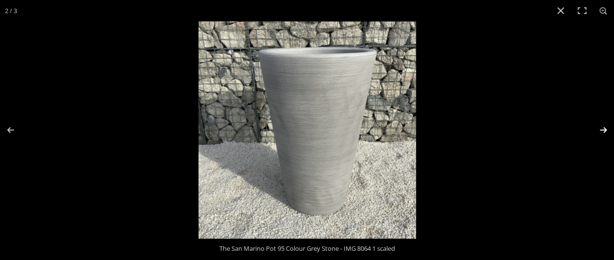
click at [603, 130] on button "Next (arrow right)" at bounding box center [597, 130] width 34 height 49
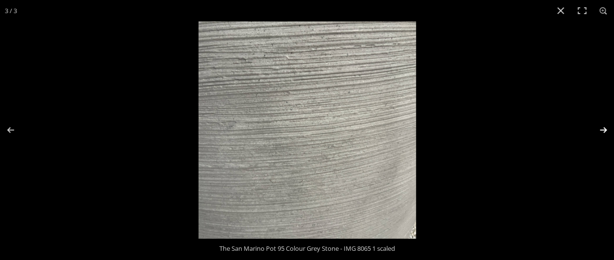
click at [603, 130] on button "Next (arrow right)" at bounding box center [597, 130] width 34 height 49
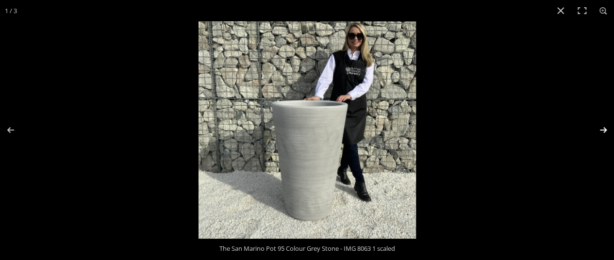
click at [603, 130] on button "Next (arrow right)" at bounding box center [597, 130] width 34 height 49
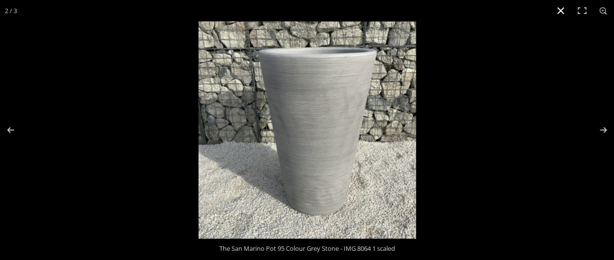
click at [564, 13] on button "Close (Esc)" at bounding box center [560, 10] width 21 height 21
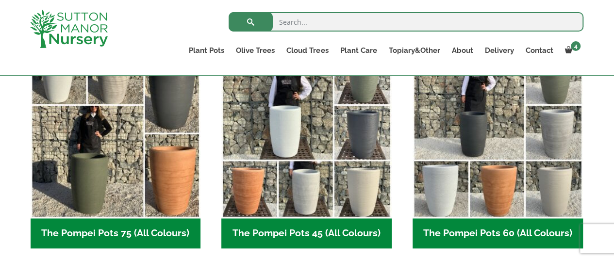
scroll to position [291, 0]
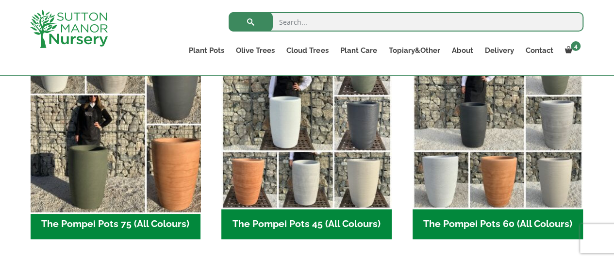
click at [104, 174] on img "Visit product category The Pompei Pots 75 (All Colours)" at bounding box center [115, 124] width 179 height 179
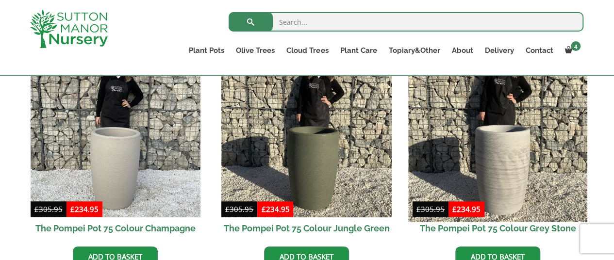
scroll to position [291, 0]
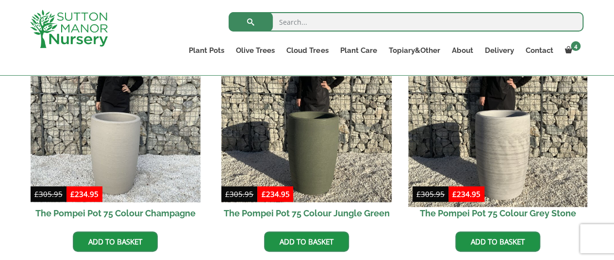
click at [510, 165] on img at bounding box center [497, 117] width 179 height 179
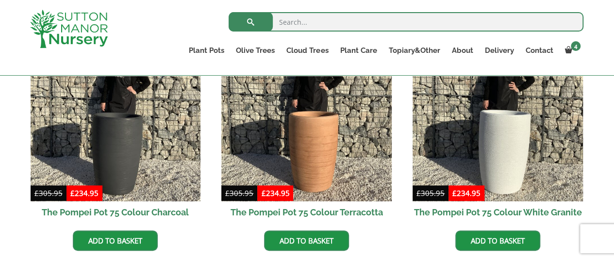
scroll to position [534, 0]
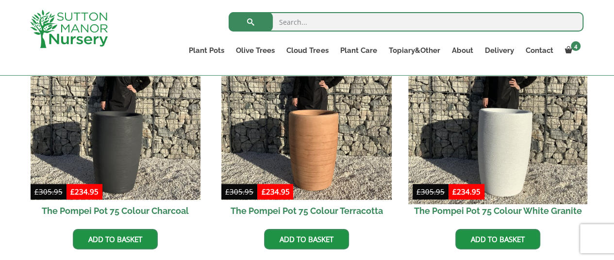
click at [492, 124] on img at bounding box center [497, 115] width 179 height 179
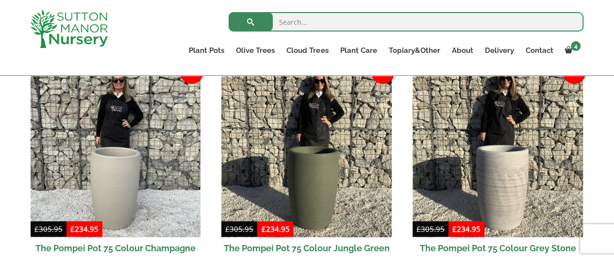
scroll to position [243, 0]
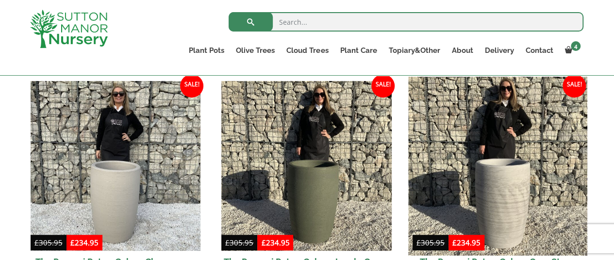
click at [487, 222] on img at bounding box center [497, 166] width 179 height 179
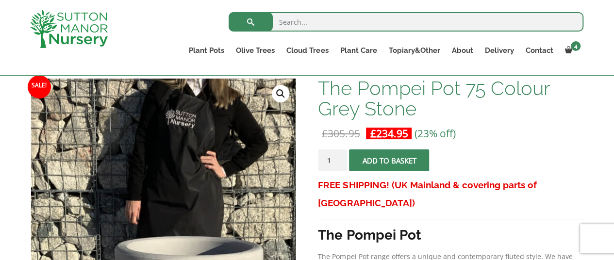
scroll to position [146, 0]
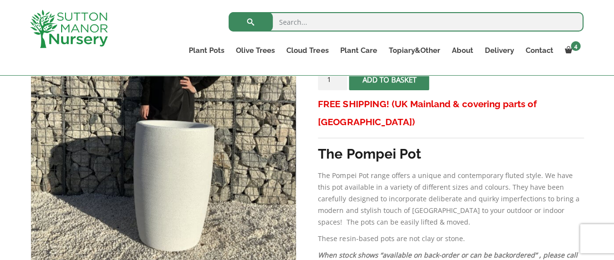
scroll to position [243, 0]
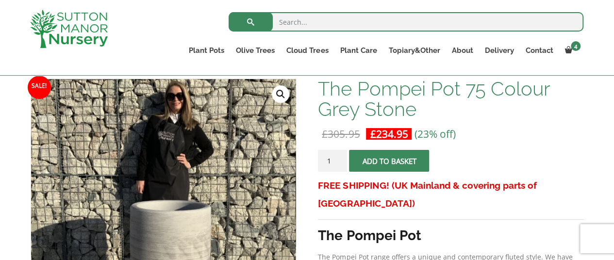
scroll to position [97, 0]
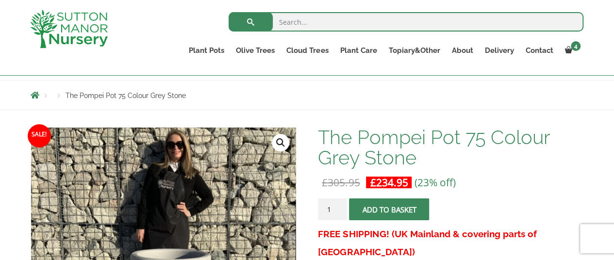
click at [284, 141] on link "🔍" at bounding box center [280, 142] width 17 height 17
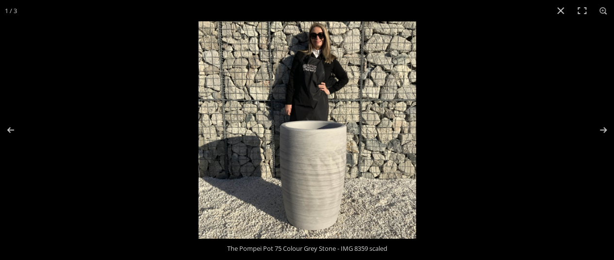
click at [292, 146] on img at bounding box center [308, 130] width 218 height 218
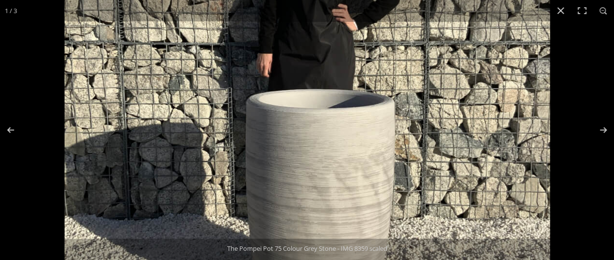
scroll to position [243, 0]
click at [432, 208] on img at bounding box center [308, 110] width 486 height 486
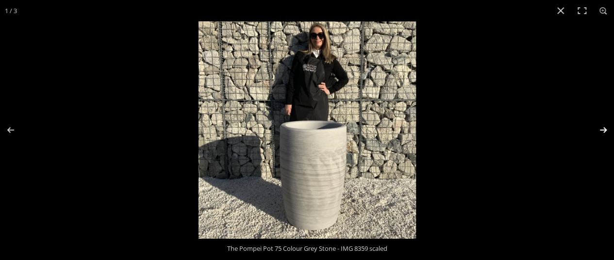
click at [604, 126] on button "Next (arrow right)" at bounding box center [597, 130] width 34 height 49
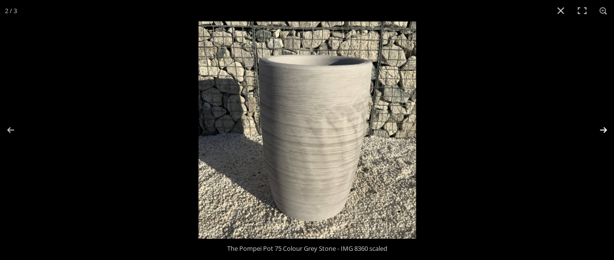
click at [604, 126] on button "Next (arrow right)" at bounding box center [597, 130] width 34 height 49
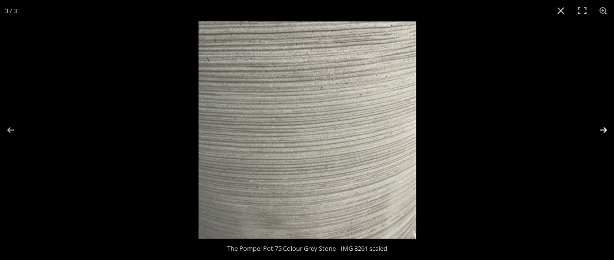
click at [604, 126] on button "Next (arrow right)" at bounding box center [597, 130] width 34 height 49
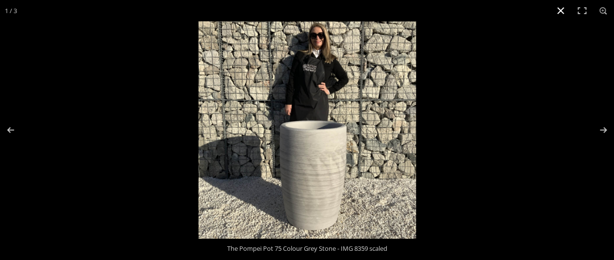
click at [556, 10] on button "Close (Esc)" at bounding box center [560, 10] width 21 height 21
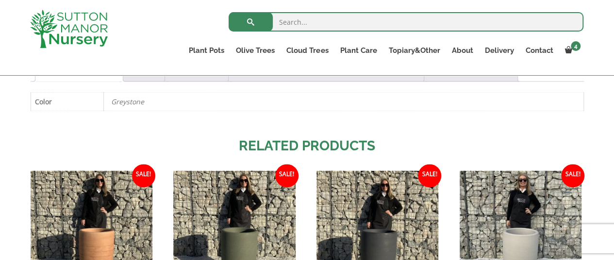
scroll to position [524, 0]
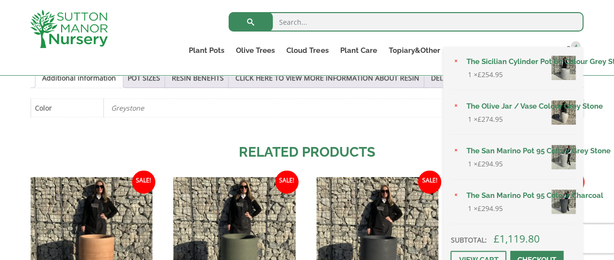
click at [573, 51] on div "× The Sicilian Cylinder Pot 60 Colour Grey Stone 1 × £ 254.95 × The Olive Jar /…" at bounding box center [513, 164] width 140 height 235
click at [491, 150] on link "The San Marino Pot 95 Colour Grey Stone" at bounding box center [518, 151] width 116 height 15
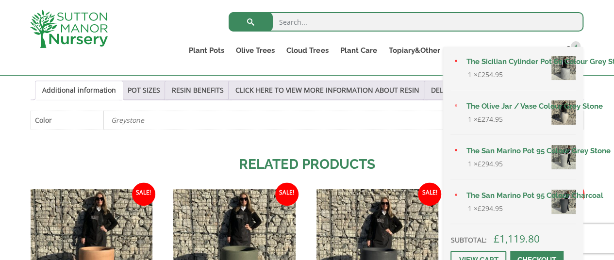
scroll to position [500, 0]
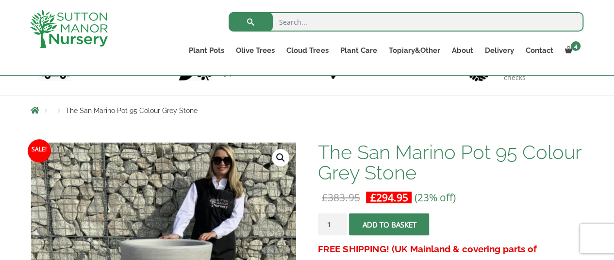
scroll to position [79, 0]
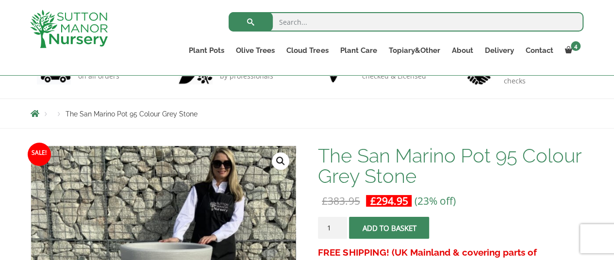
click at [404, 158] on h1 "The San Marino Pot 95 Colour Grey Stone" at bounding box center [451, 166] width 266 height 41
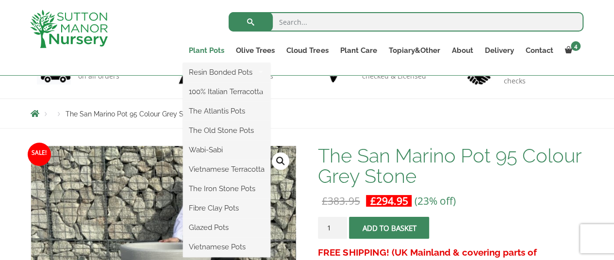
click at [208, 51] on link "Plant Pots" at bounding box center [206, 51] width 47 height 14
click at [211, 73] on link "Resin Bonded Pots" at bounding box center [226, 72] width 87 height 15
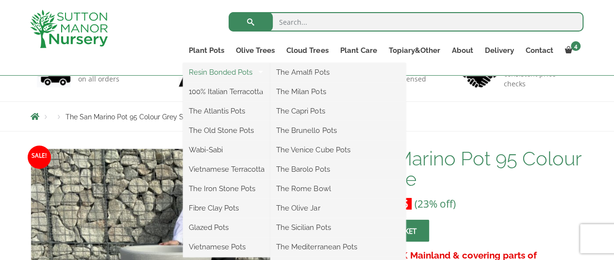
scroll to position [74, 0]
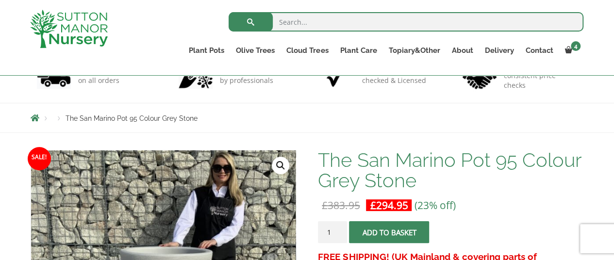
click at [112, 90] on div "FREE DELIVERY on all orders" at bounding box center [94, 76] width 142 height 53
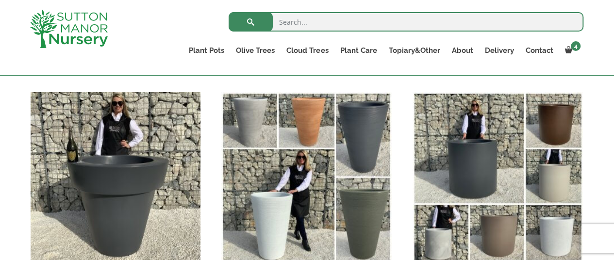
scroll to position [1131, 0]
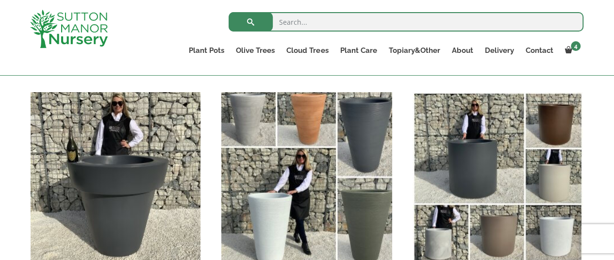
click at [265, 187] on img "Visit product category The San Marino Pots" at bounding box center [307, 177] width 179 height 179
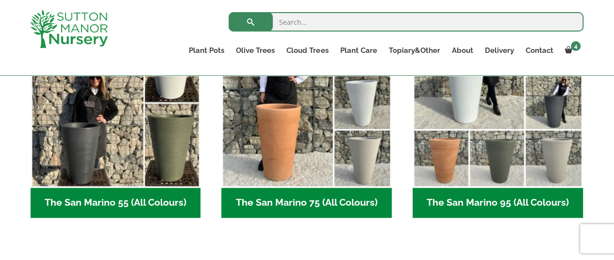
scroll to position [313, 0]
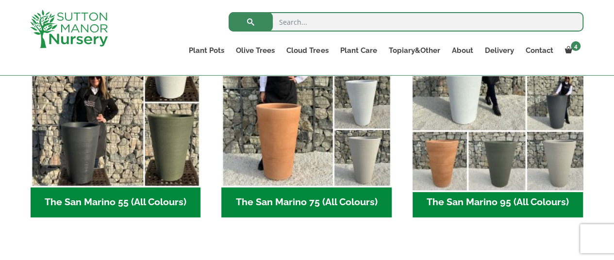
click at [456, 168] on img "Visit product category The San Marino 95 (All Colours)" at bounding box center [497, 102] width 179 height 179
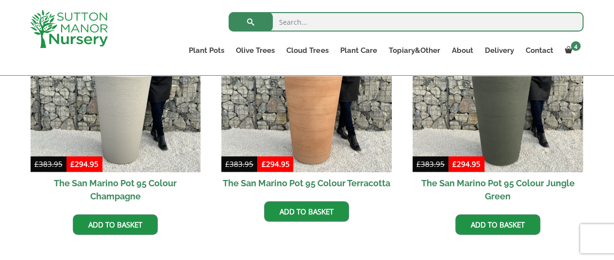
scroll to position [545, 0]
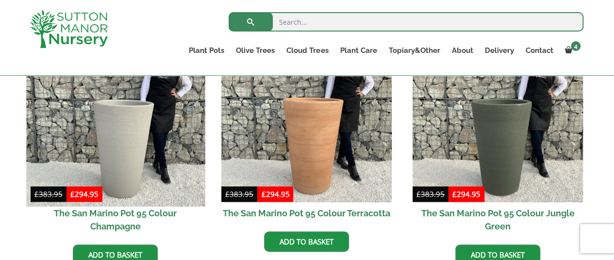
click at [105, 143] on img at bounding box center [115, 117] width 179 height 179
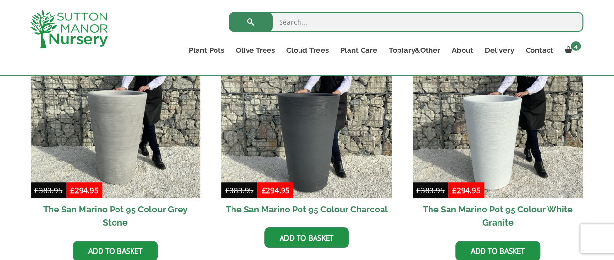
scroll to position [296, 0]
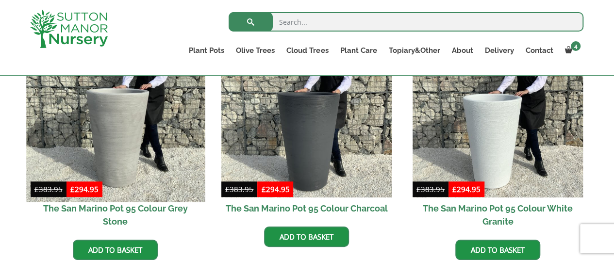
click at [90, 142] on img at bounding box center [115, 112] width 179 height 179
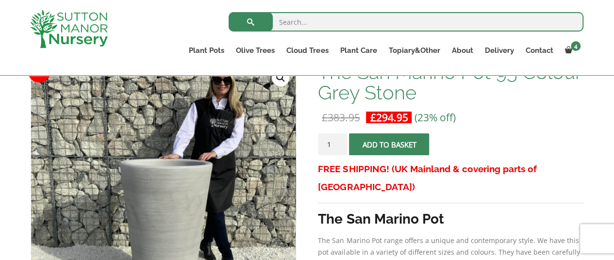
scroll to position [163, 0]
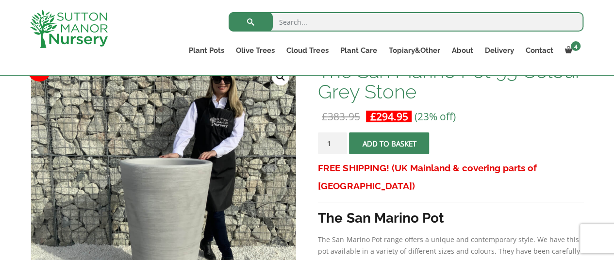
click at [280, 82] on link "🔍" at bounding box center [280, 76] width 17 height 17
